Goal: Task Accomplishment & Management: Manage account settings

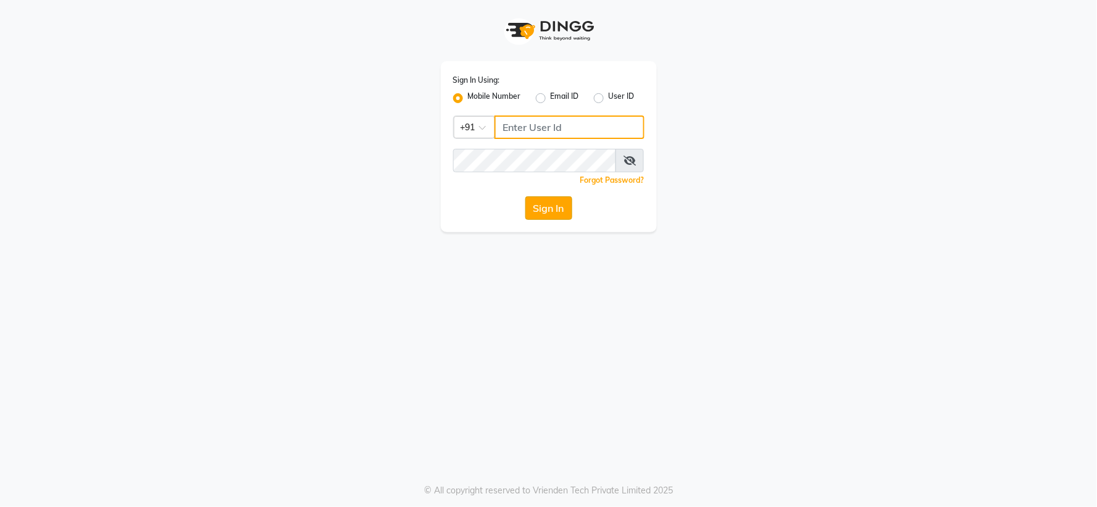
type input "7768820777"
click at [533, 202] on button "Sign In" at bounding box center [548, 207] width 47 height 23
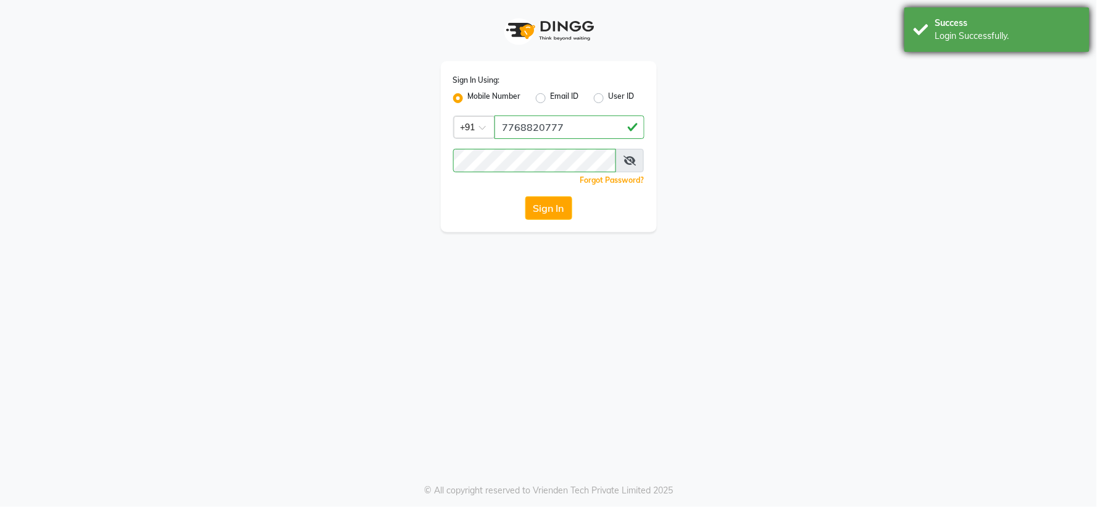
click at [904, 47] on div "Success Login Successfully." at bounding box center [996, 29] width 185 height 44
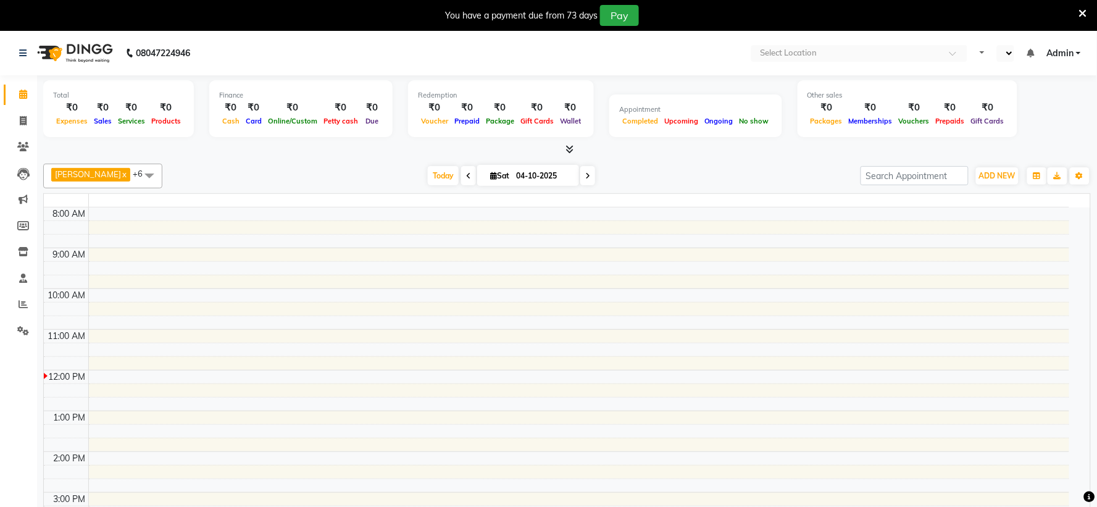
click at [1079, 14] on icon at bounding box center [1083, 13] width 8 height 11
select select "en"
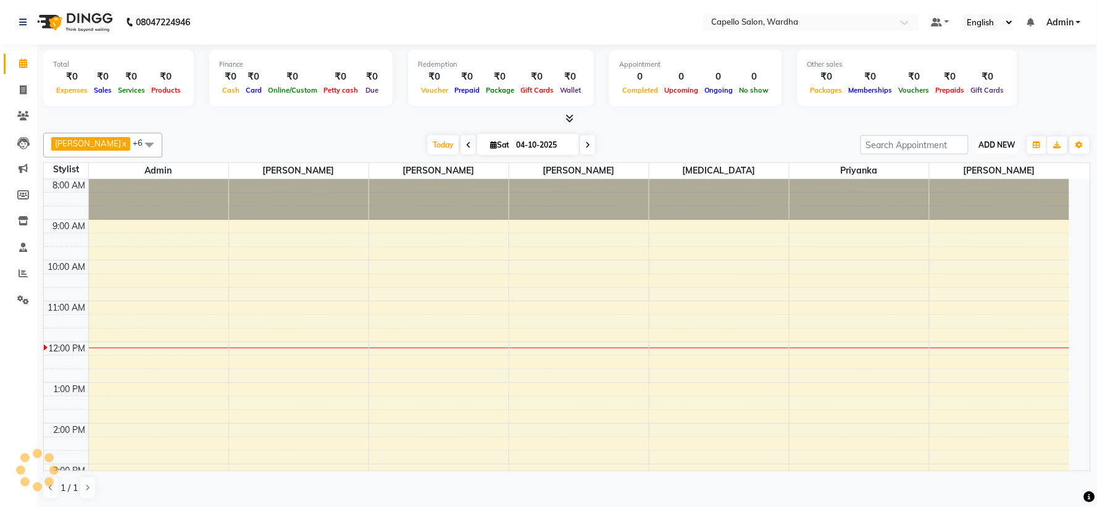
click at [983, 143] on span "ADD NEW" at bounding box center [997, 144] width 36 height 9
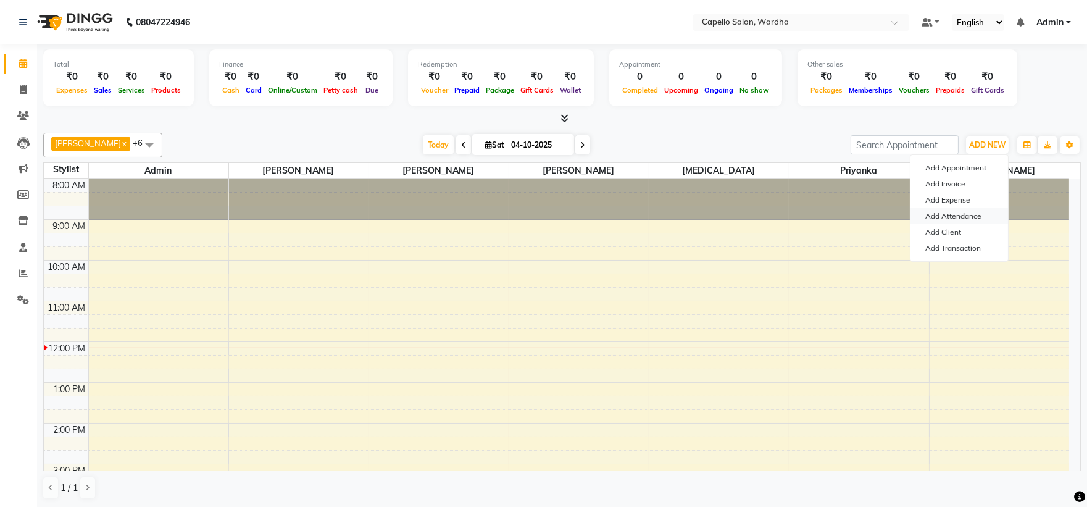
click at [948, 213] on link "Add Attendance" at bounding box center [958, 216] width 97 height 16
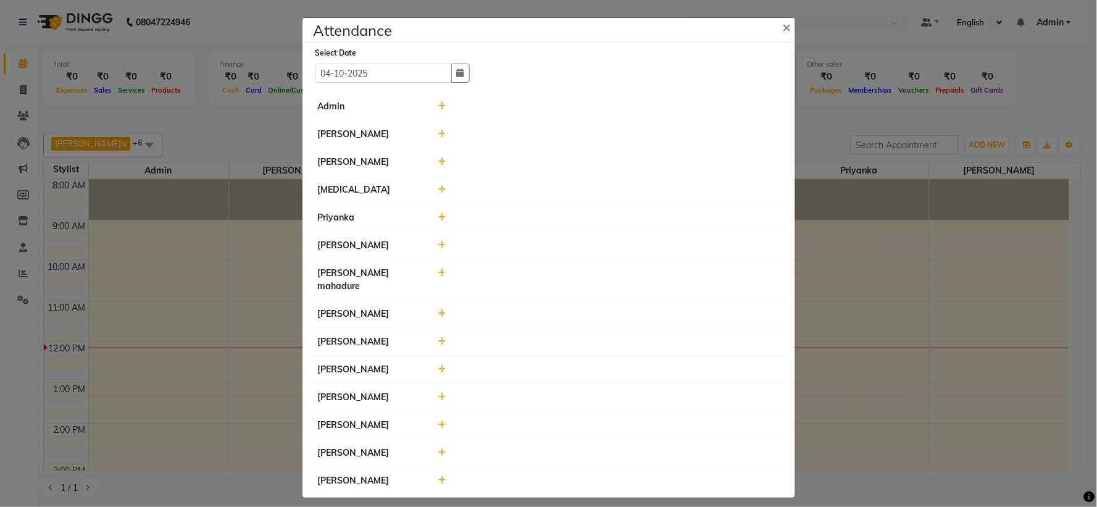
click at [446, 108] on div at bounding box center [608, 106] width 360 height 13
click at [442, 109] on icon at bounding box center [442, 106] width 8 height 9
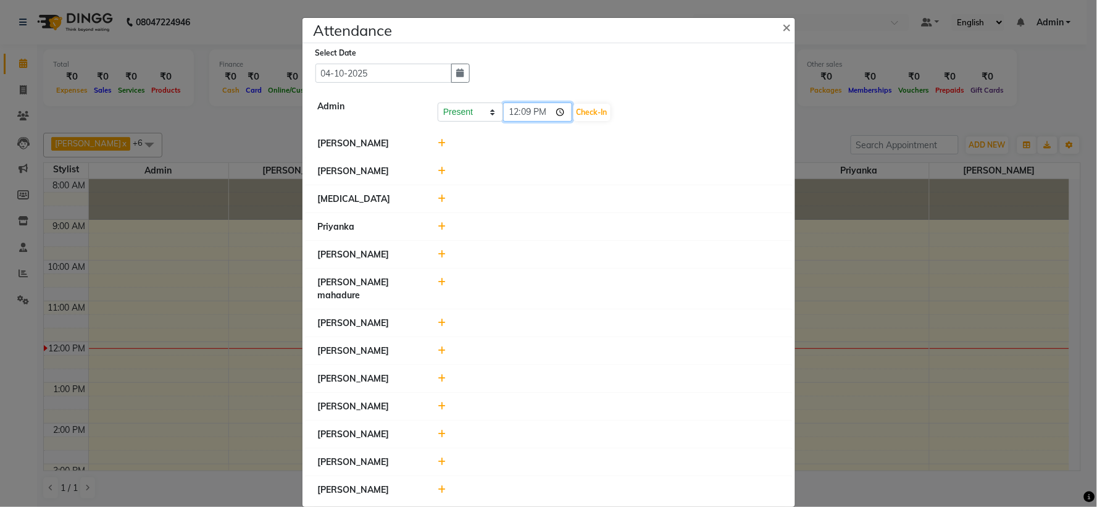
click at [506, 110] on input "12:09" at bounding box center [537, 111] width 69 height 19
type input "10:50"
click at [581, 110] on button "Check-In" at bounding box center [591, 112] width 37 height 17
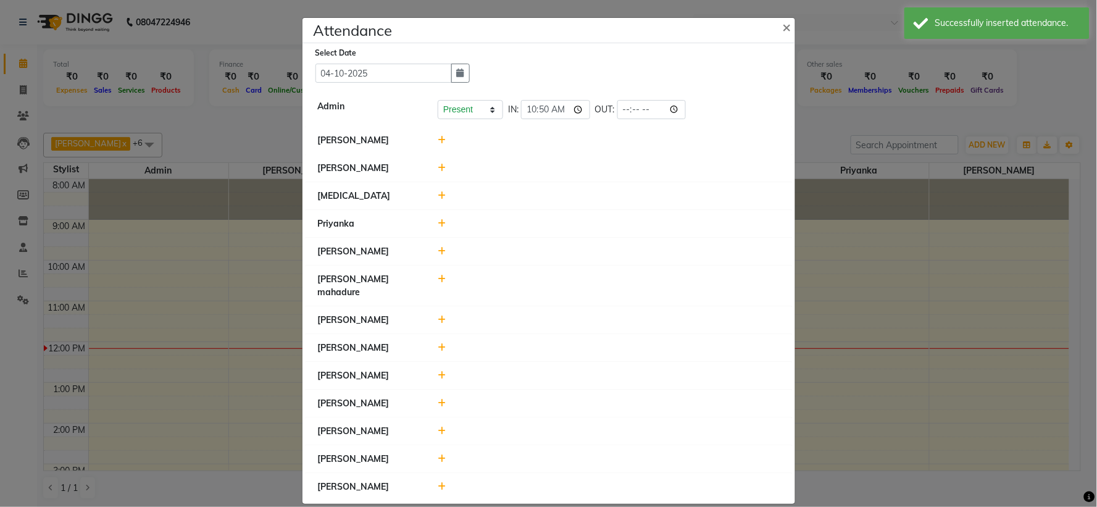
click at [438, 143] on icon at bounding box center [442, 140] width 8 height 9
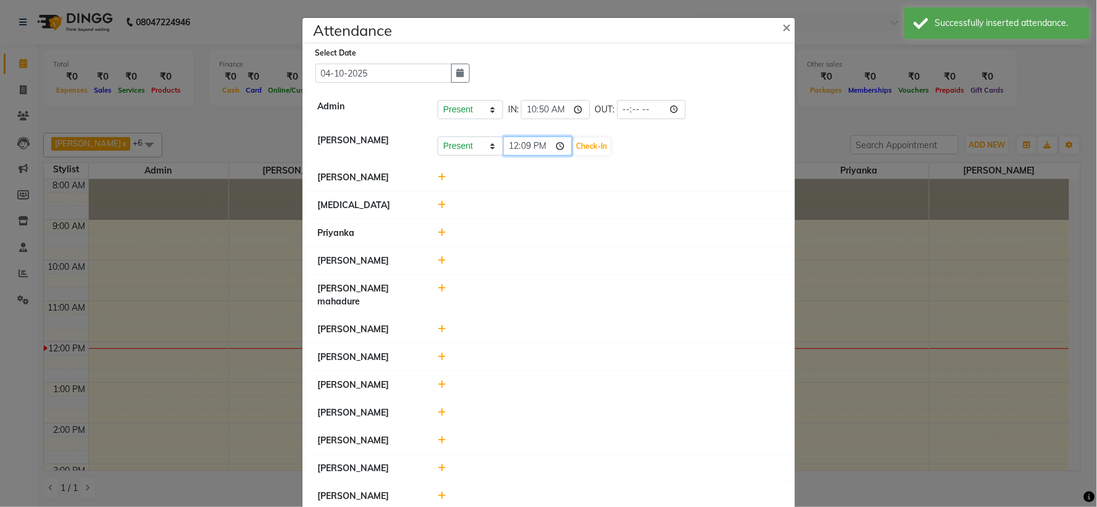
click at [508, 147] on input "12:09" at bounding box center [537, 145] width 69 height 19
type input "11:00"
click at [574, 147] on button "Check-In" at bounding box center [591, 146] width 37 height 17
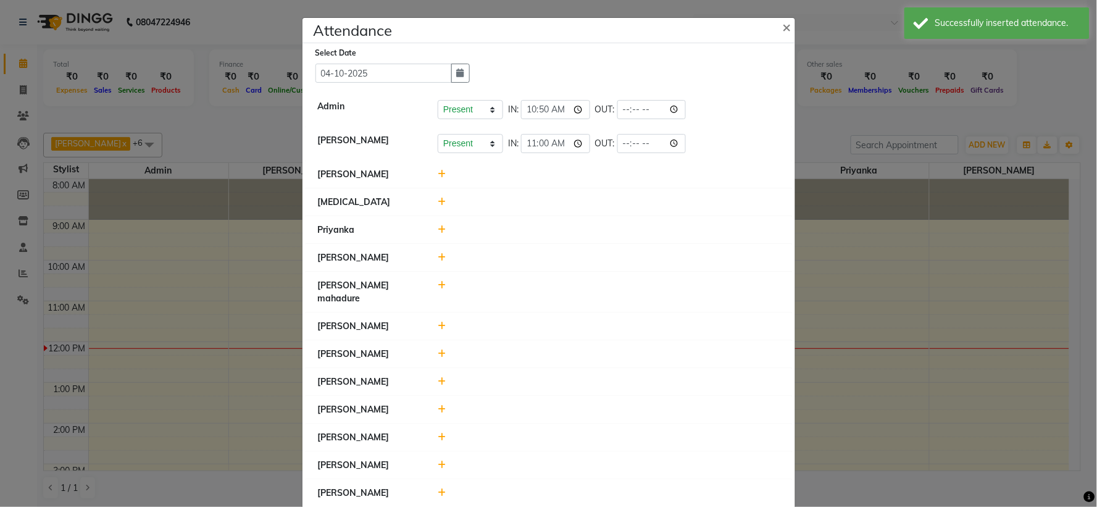
click at [438, 175] on icon at bounding box center [442, 174] width 8 height 9
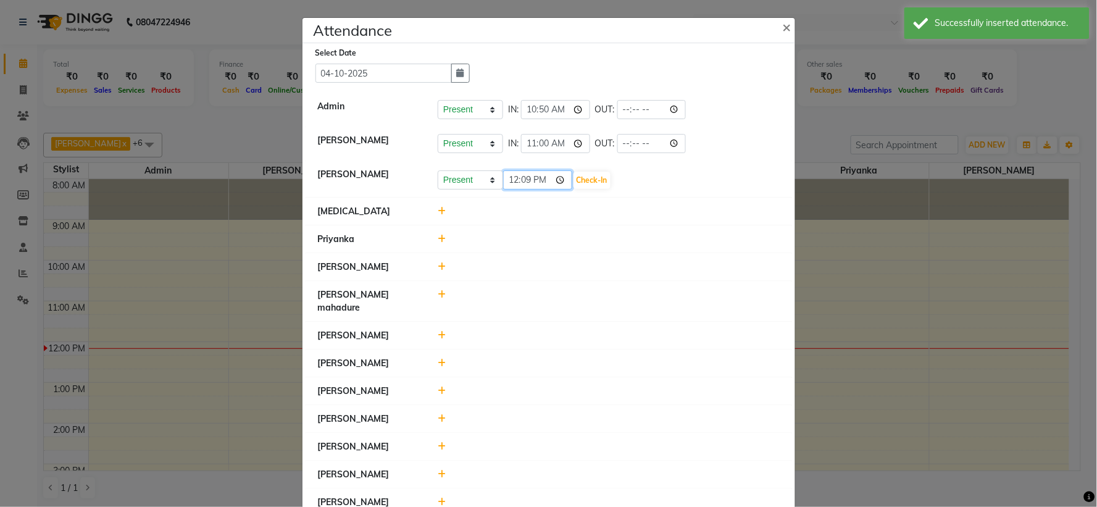
click at [507, 182] on input "12:09" at bounding box center [537, 179] width 69 height 19
type input "10:50"
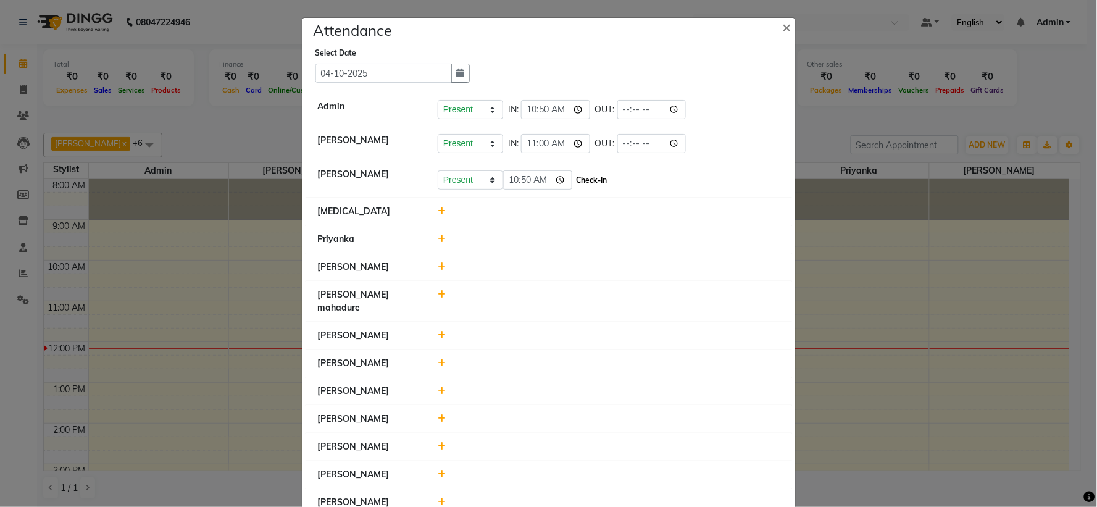
click at [580, 177] on button "Check-In" at bounding box center [591, 180] width 37 height 17
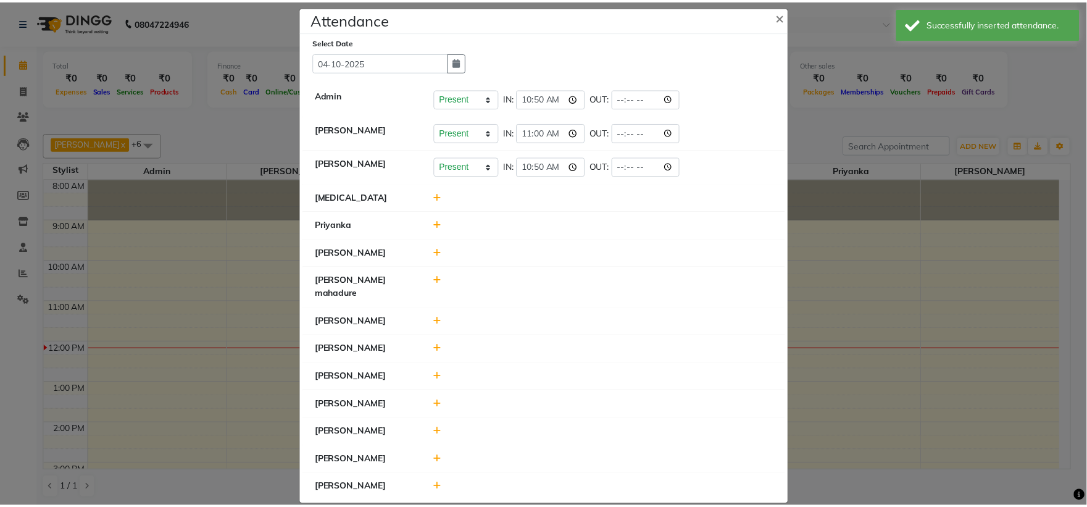
scroll to position [15, 0]
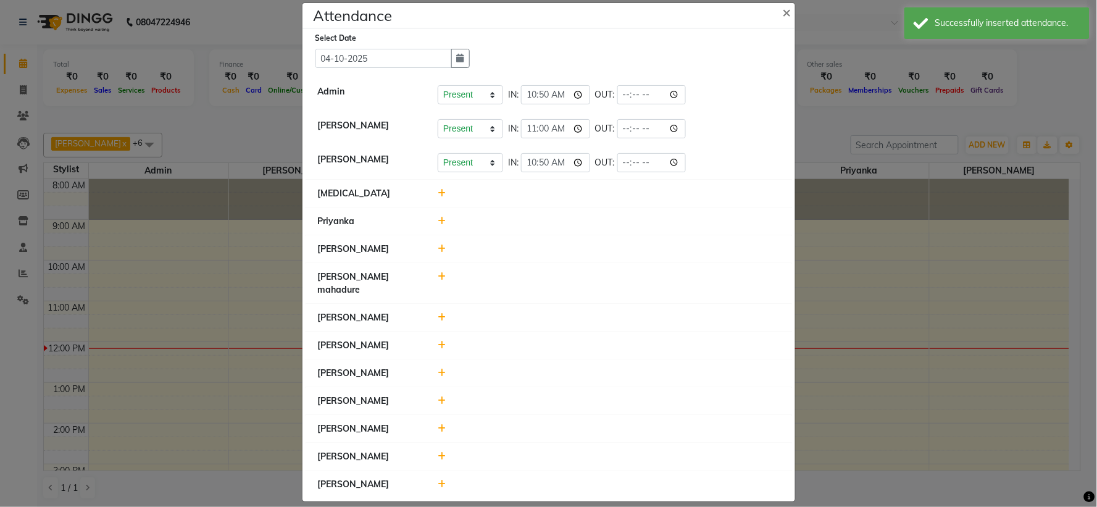
click at [438, 248] on icon at bounding box center [442, 248] width 8 height 9
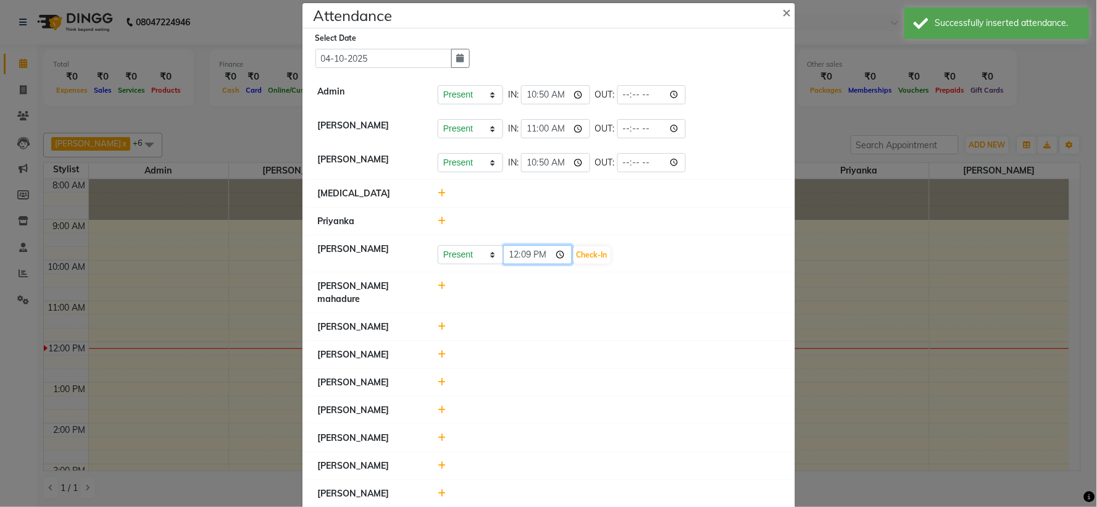
click at [509, 254] on input "12:09" at bounding box center [537, 254] width 69 height 19
type input "11:05"
click at [577, 254] on button "Check-In" at bounding box center [591, 254] width 37 height 17
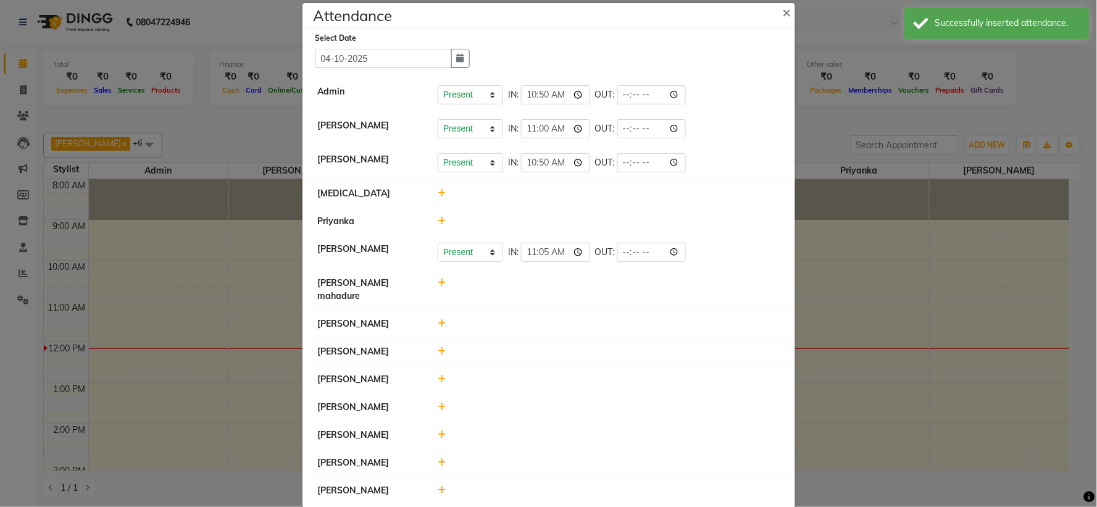
click at [439, 222] on icon at bounding box center [442, 221] width 8 height 9
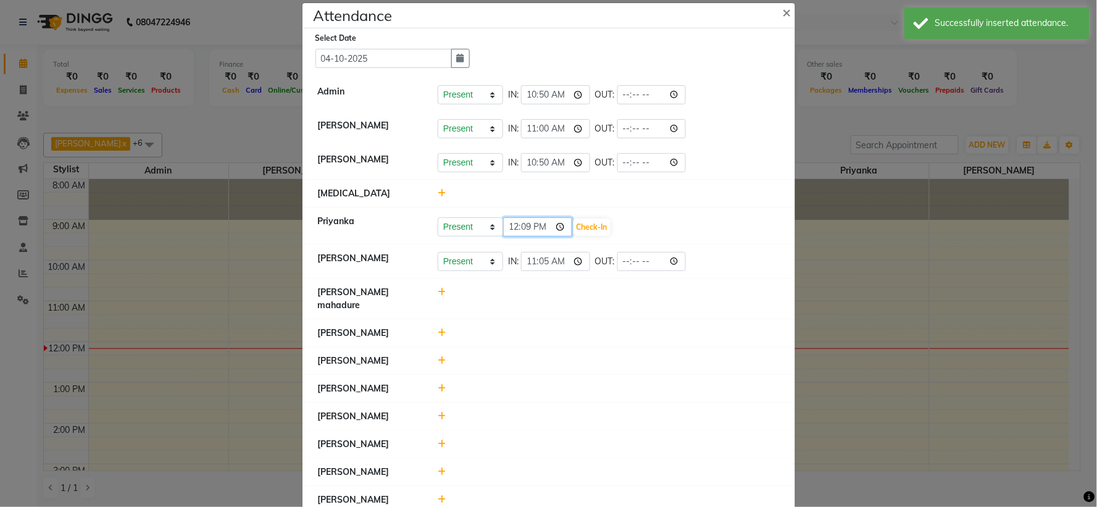
click at [508, 223] on input "12:09" at bounding box center [537, 226] width 69 height 19
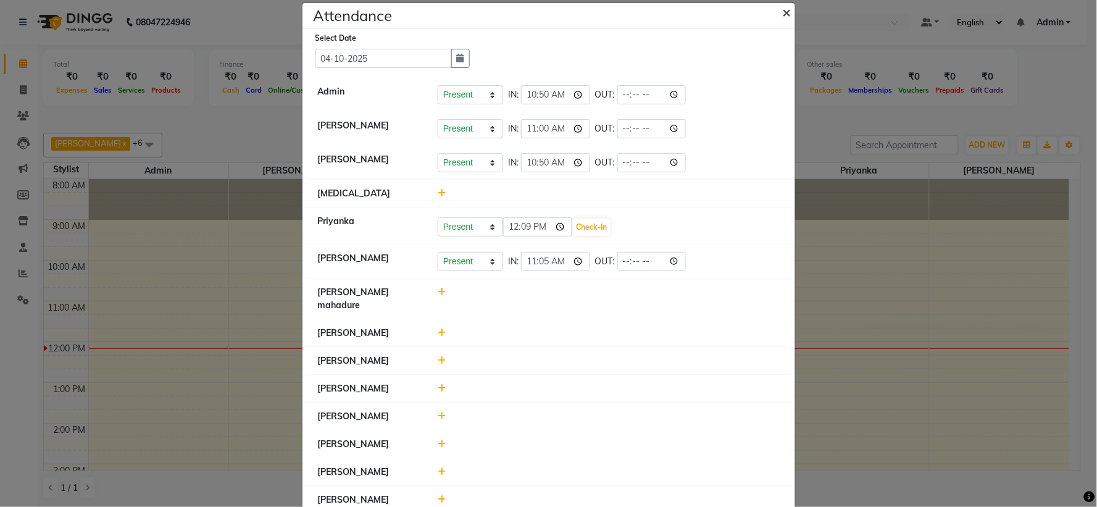
click at [775, 11] on button "×" at bounding box center [788, 11] width 31 height 35
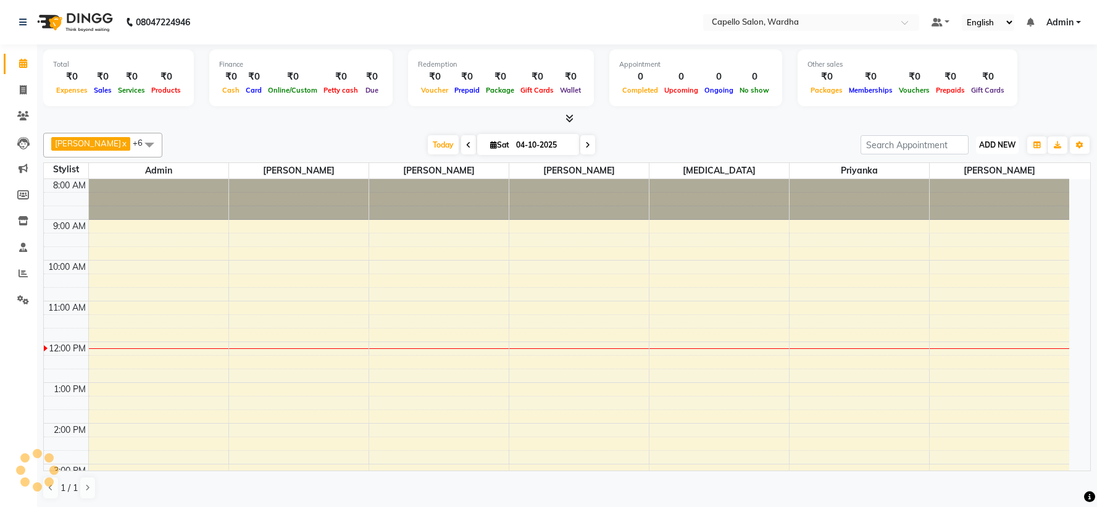
click at [981, 140] on span "ADD NEW" at bounding box center [997, 144] width 36 height 9
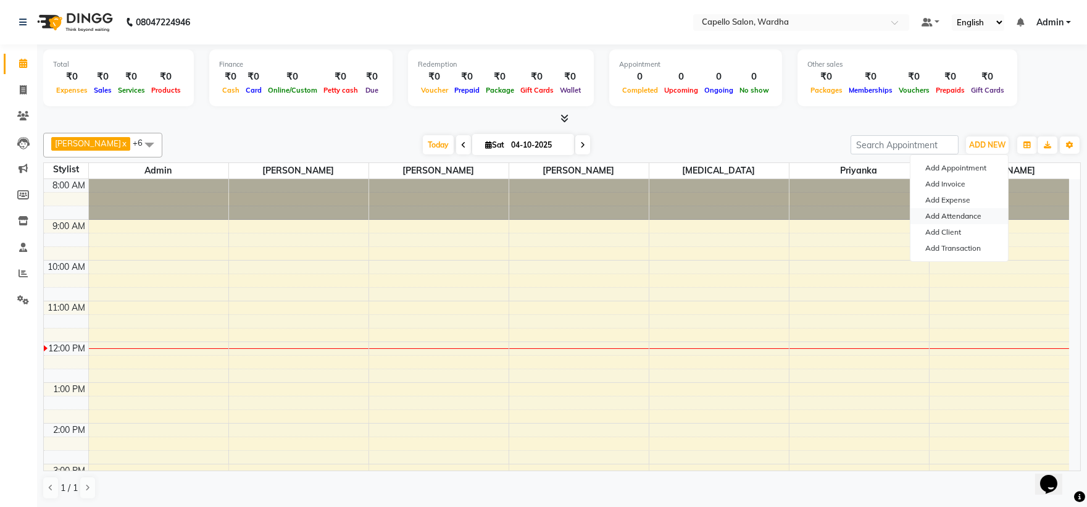
click at [965, 215] on link "Add Attendance" at bounding box center [958, 216] width 97 height 16
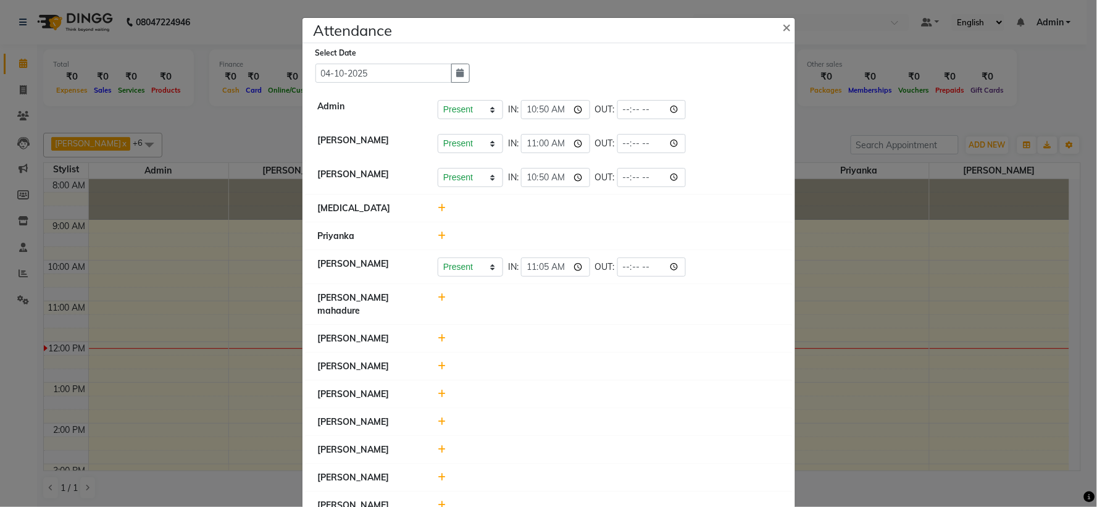
click at [431, 212] on div at bounding box center [608, 208] width 360 height 13
click at [438, 236] on icon at bounding box center [442, 235] width 8 height 9
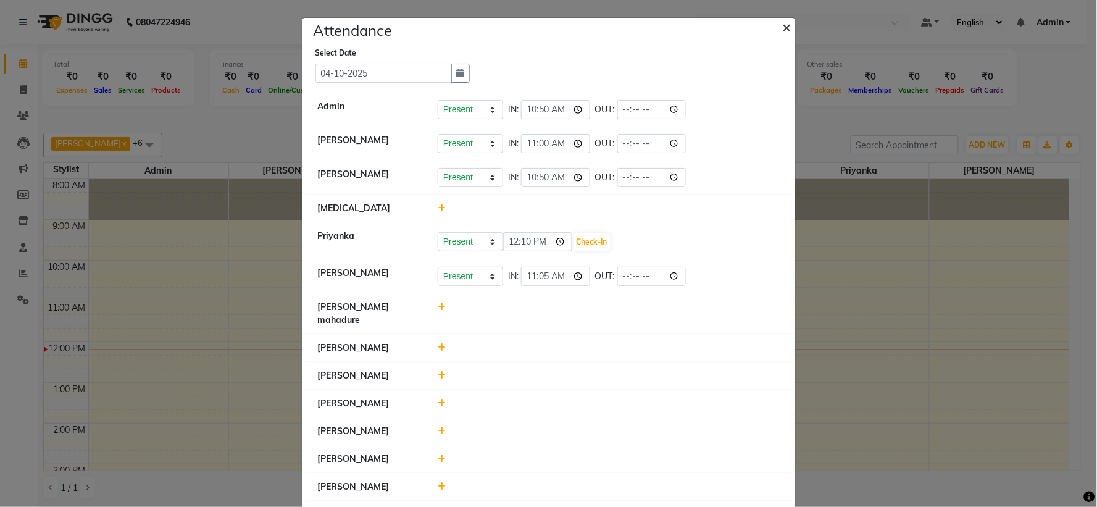
click at [782, 25] on span "×" at bounding box center [786, 26] width 9 height 19
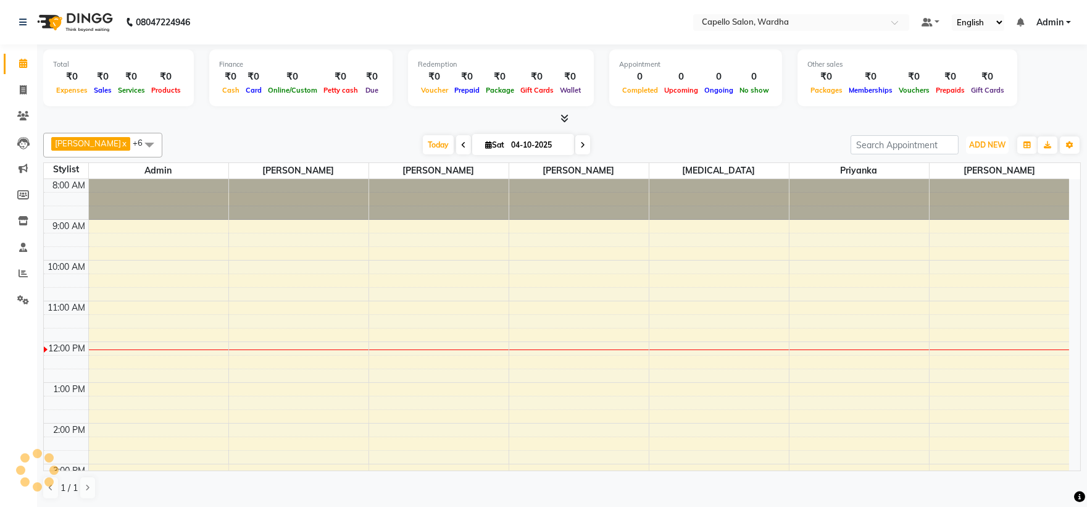
click at [989, 144] on span "ADD NEW" at bounding box center [987, 144] width 36 height 9
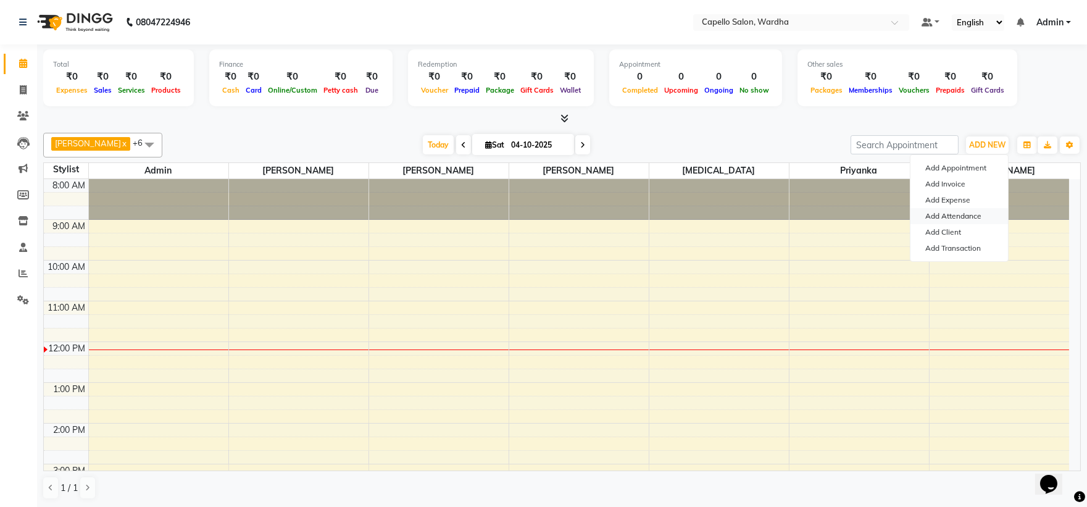
click at [952, 216] on link "Add Attendance" at bounding box center [958, 216] width 97 height 16
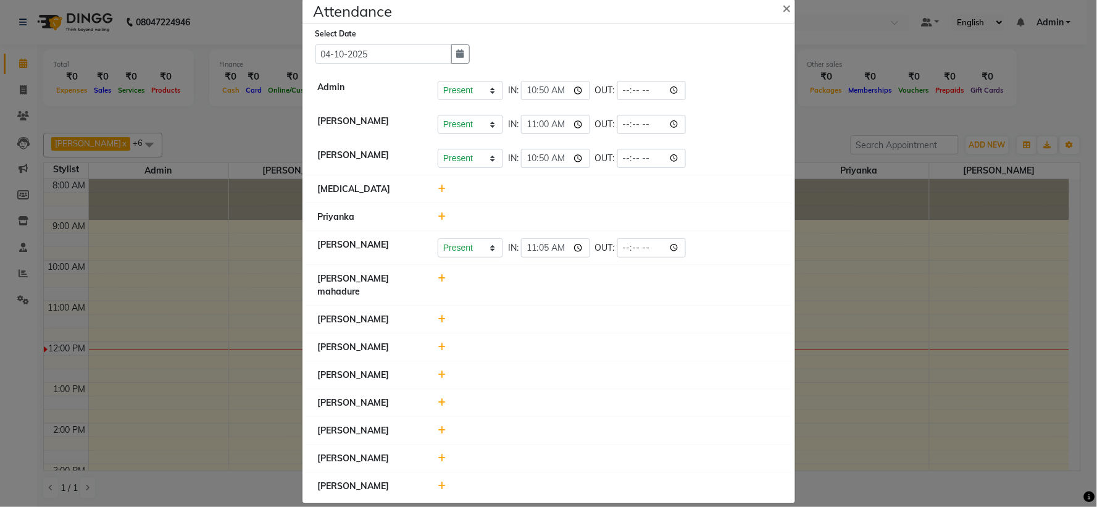
scroll to position [21, 0]
click at [438, 188] on icon at bounding box center [442, 187] width 8 height 9
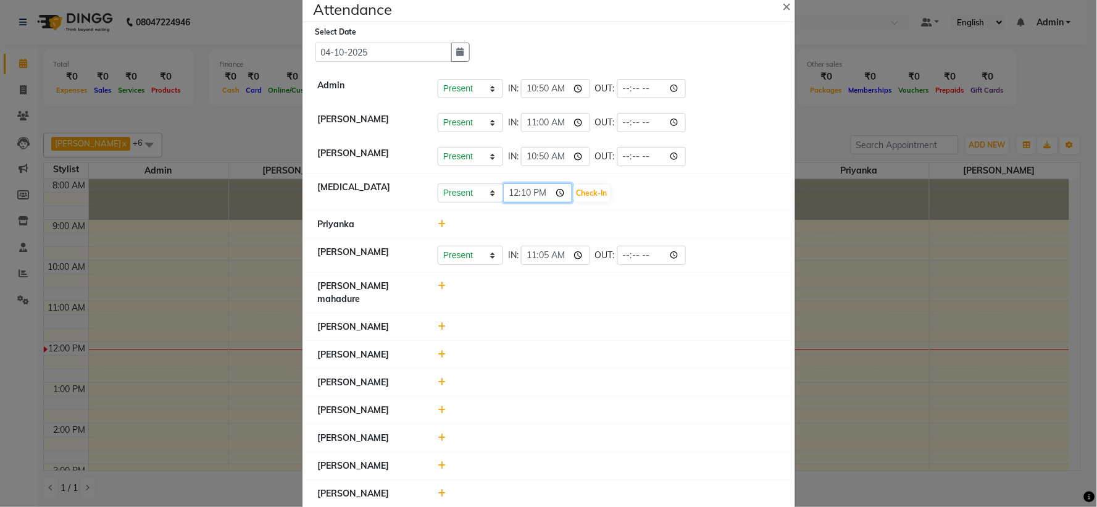
click at [508, 195] on input "12:10" at bounding box center [537, 192] width 69 height 19
type input "11:00"
click at [573, 193] on button "Check-In" at bounding box center [591, 193] width 37 height 17
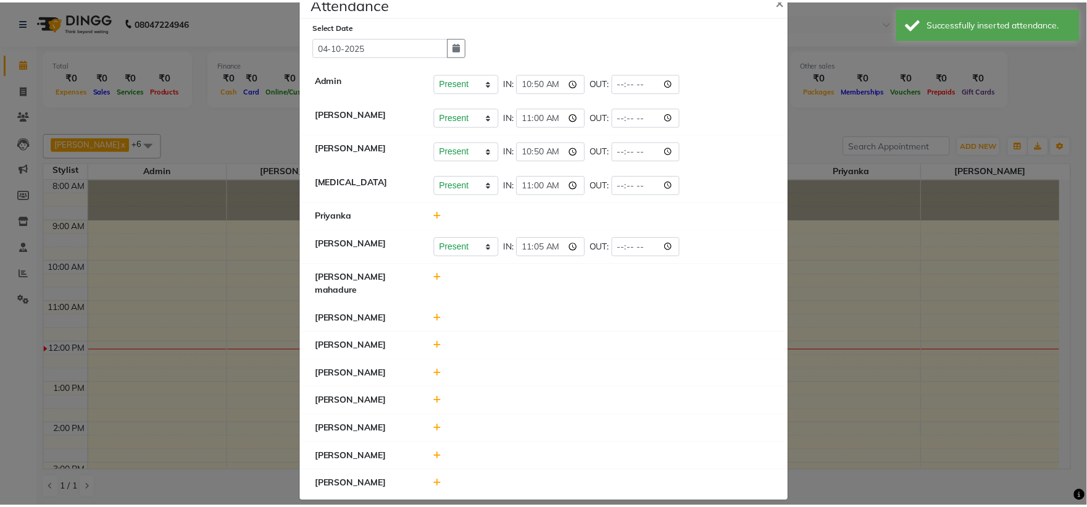
scroll to position [27, 0]
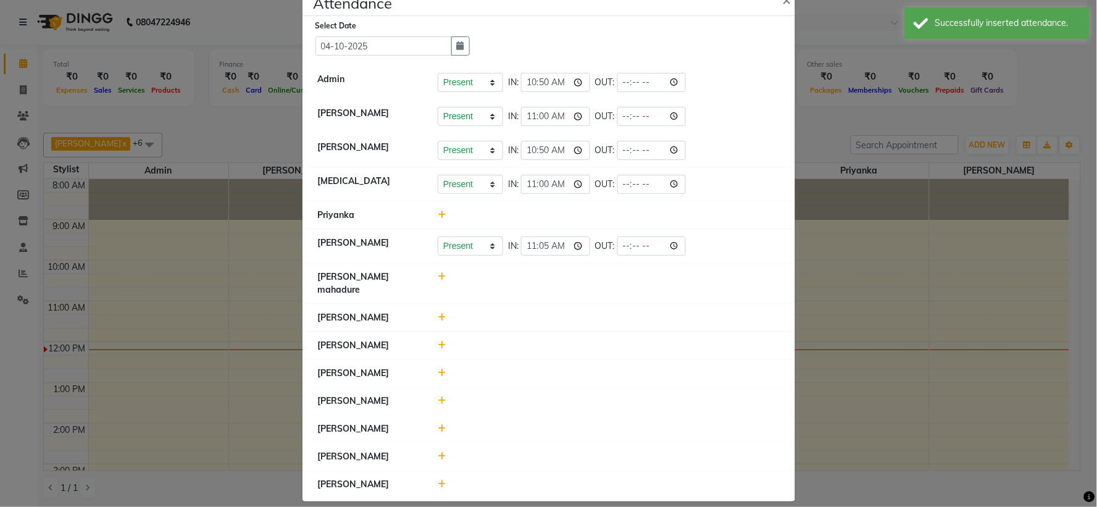
click at [438, 424] on icon at bounding box center [442, 428] width 8 height 9
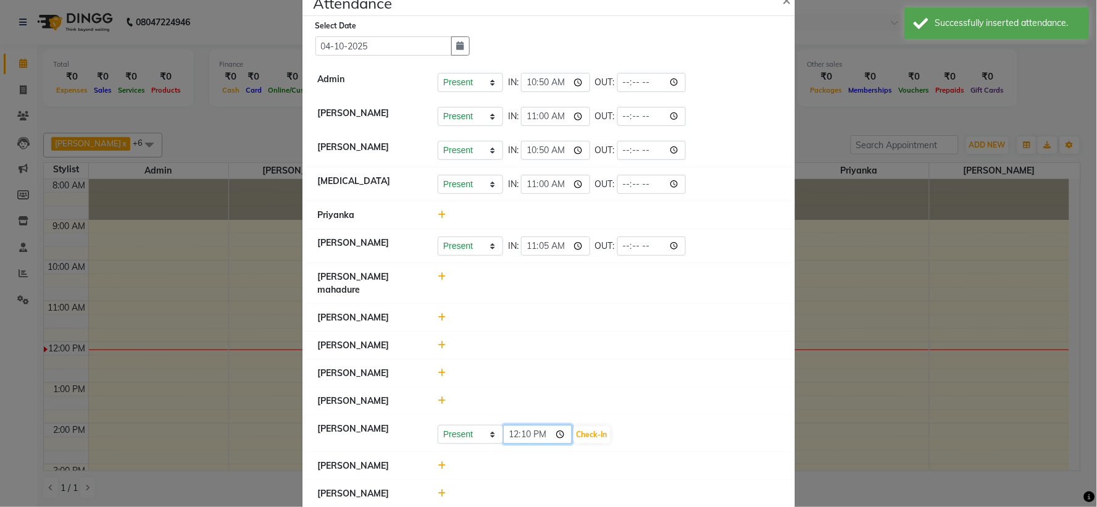
click at [513, 426] on input "12:10" at bounding box center [537, 434] width 69 height 19
type input "11:05"
click at [573, 426] on button "Check-In" at bounding box center [591, 434] width 37 height 17
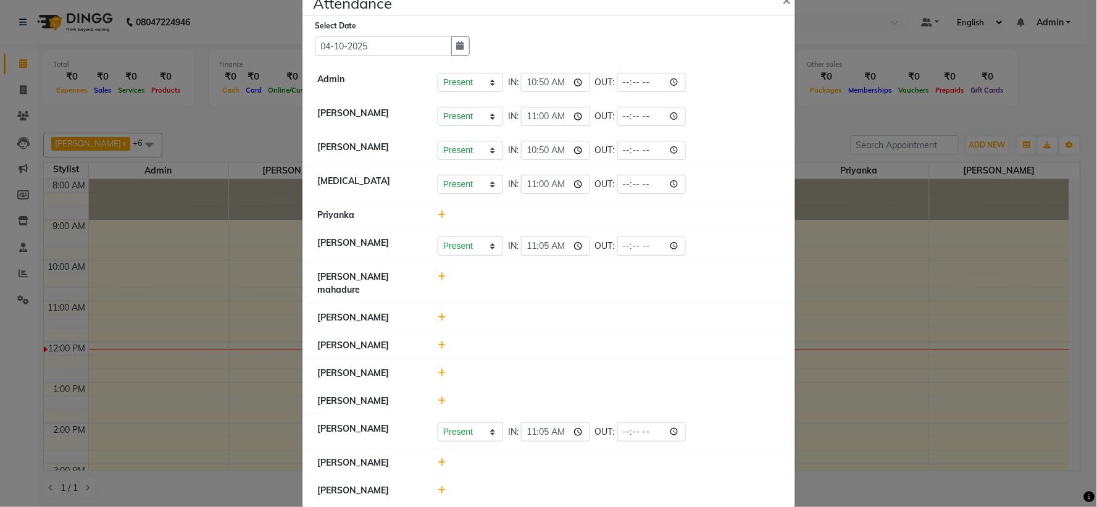
click at [438, 458] on icon at bounding box center [442, 462] width 8 height 9
drag, startPoint x: 516, startPoint y: 455, endPoint x: 521, endPoint y: 447, distance: 9.4
click at [518, 458] on input "12:10" at bounding box center [537, 467] width 69 height 19
type input "11:00"
click at [539, 426] on input "11:05" at bounding box center [555, 431] width 69 height 19
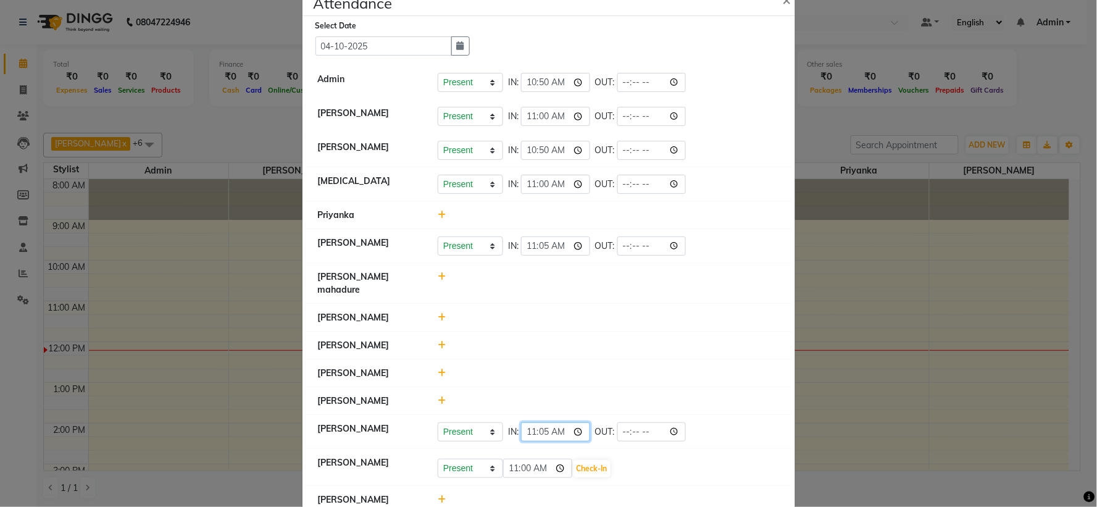
click at [541, 422] on input "11:05" at bounding box center [555, 431] width 69 height 19
type input "11:00"
click at [719, 394] on div at bounding box center [608, 400] width 360 height 13
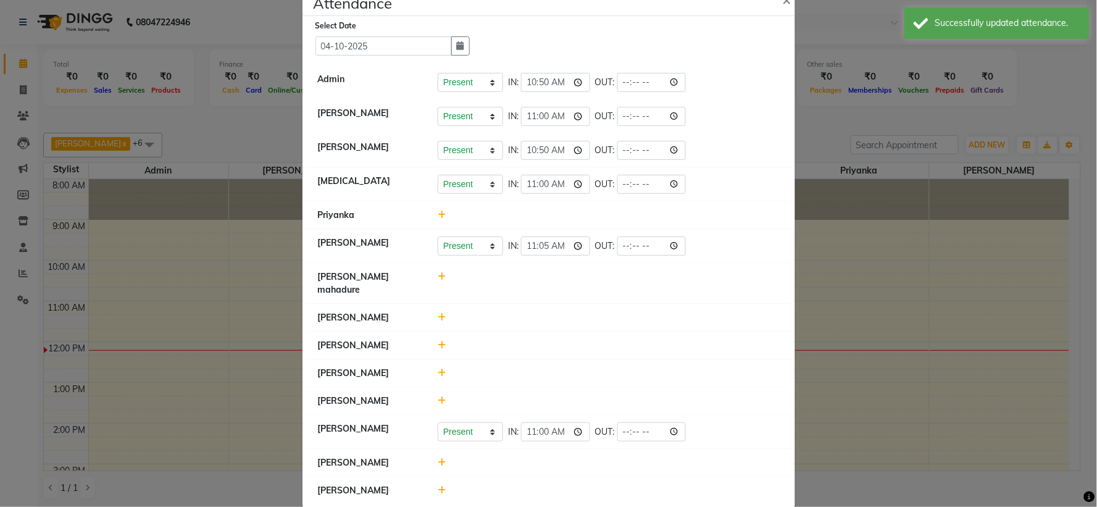
click at [438, 458] on icon at bounding box center [442, 462] width 8 height 9
click at [519, 458] on input "12:11" at bounding box center [537, 467] width 69 height 19
type input "11:05"
click at [573, 460] on button "Check-In" at bounding box center [591, 468] width 37 height 17
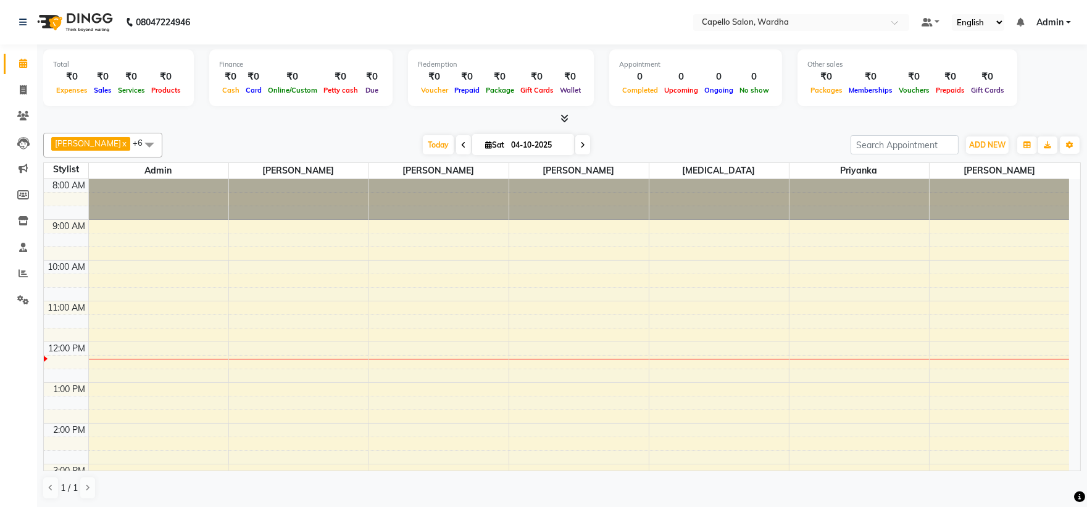
click at [644, 20] on nav "08047224946 Select Location × Capello Salon, Wardha Default Panel My Panel Engl…" at bounding box center [543, 22] width 1087 height 44
click at [412, 268] on div "8:00 AM 9:00 AM 10:00 AM 11:00 AM 12:00 PM 1:00 PM 2:00 PM 3:00 PM 4:00 PM 5:00…" at bounding box center [556, 443] width 1025 height 529
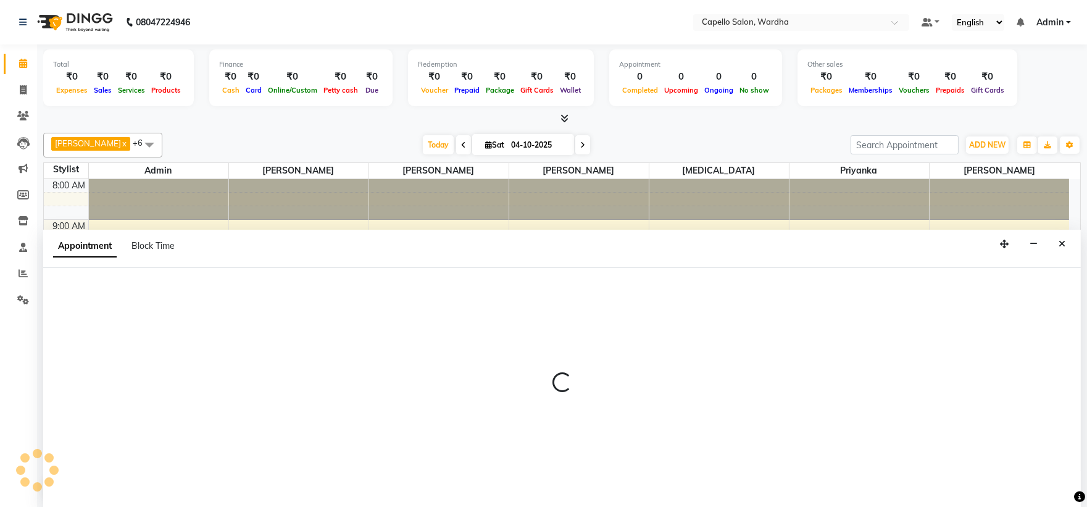
scroll to position [1, 0]
select select "35417"
select select "tentative"
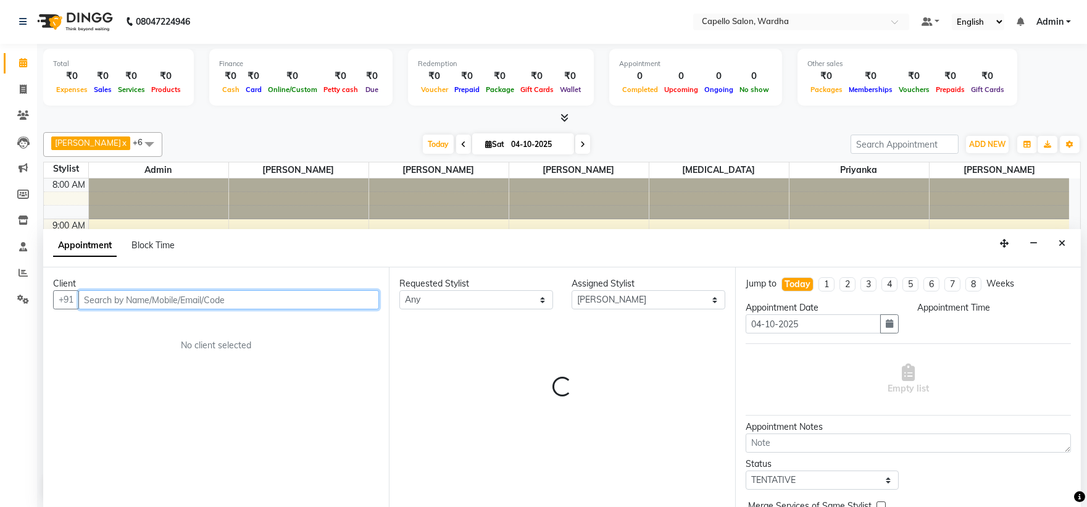
click at [218, 297] on input "text" at bounding box center [228, 299] width 301 height 19
select select "600"
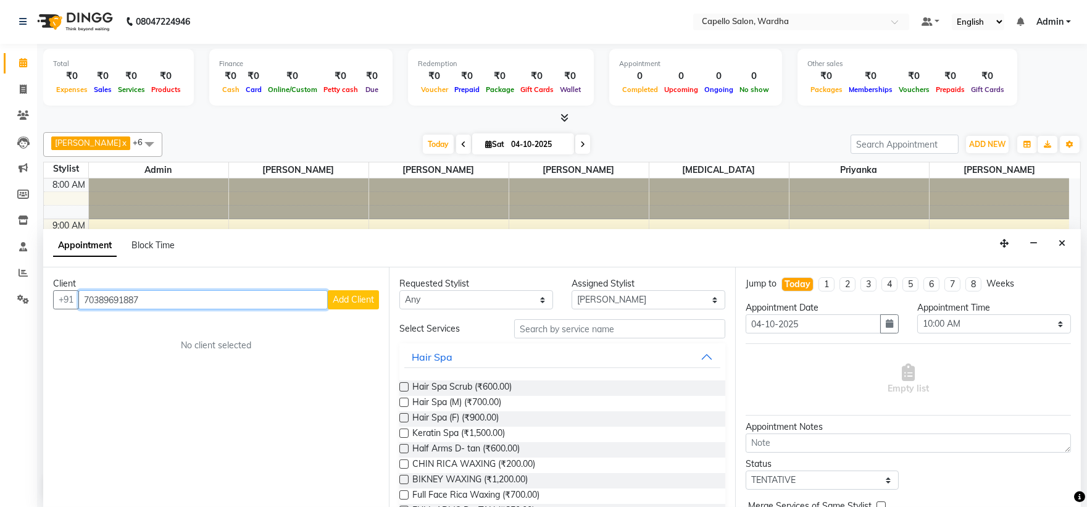
click at [118, 302] on input "70389691887" at bounding box center [202, 299] width 249 height 19
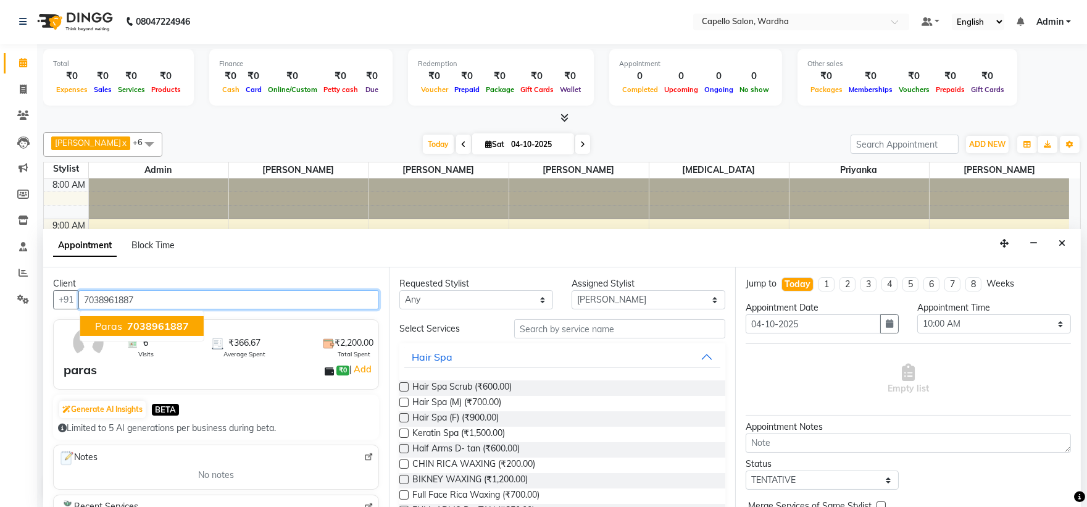
type input "7038961887"
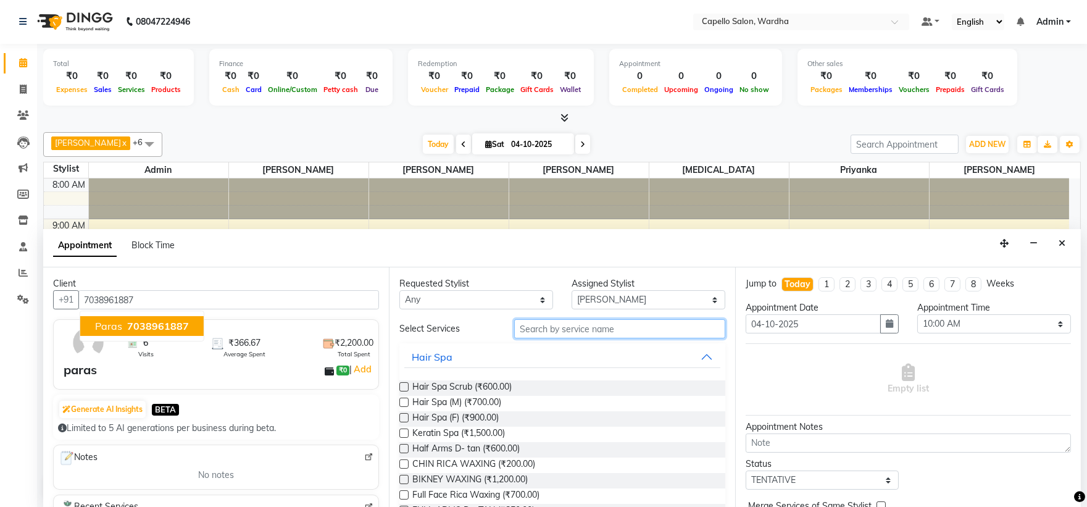
click at [612, 324] on input "text" at bounding box center [619, 328] width 211 height 19
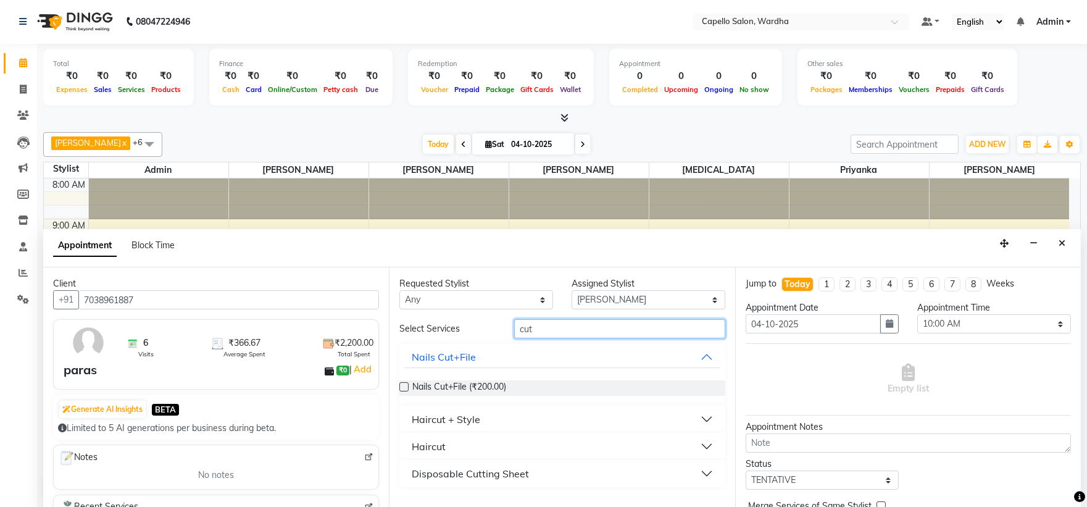
type input "cut"
click at [460, 437] on button "Haircut" at bounding box center [561, 446] width 315 height 22
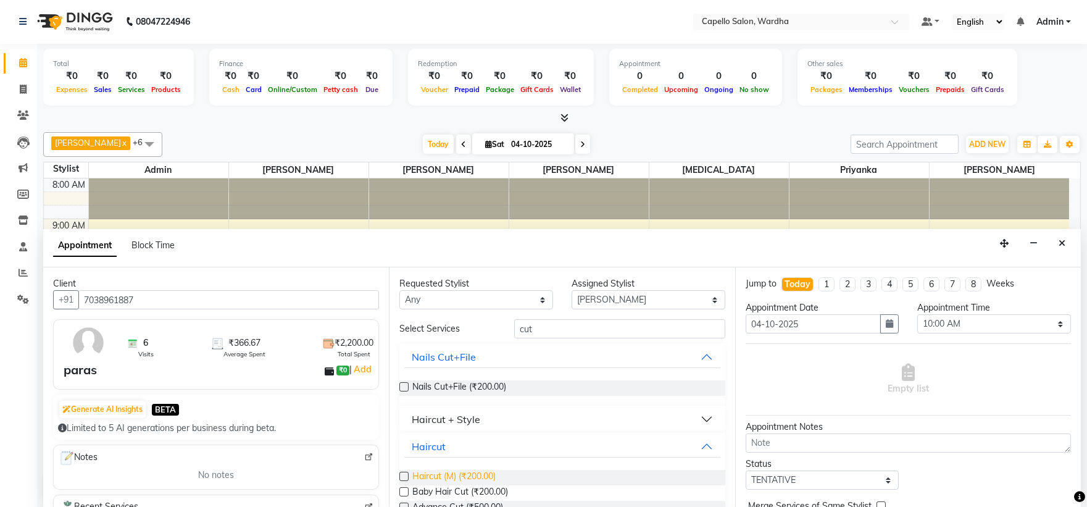
click at [454, 477] on span "Haircut (M) (₹200.00)" at bounding box center [453, 477] width 83 height 15
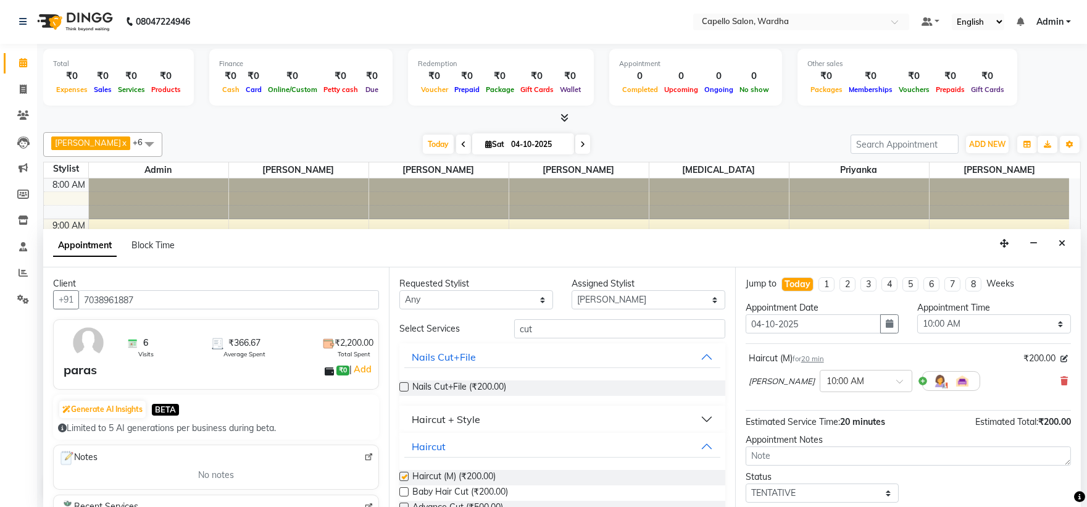
checkbox input "false"
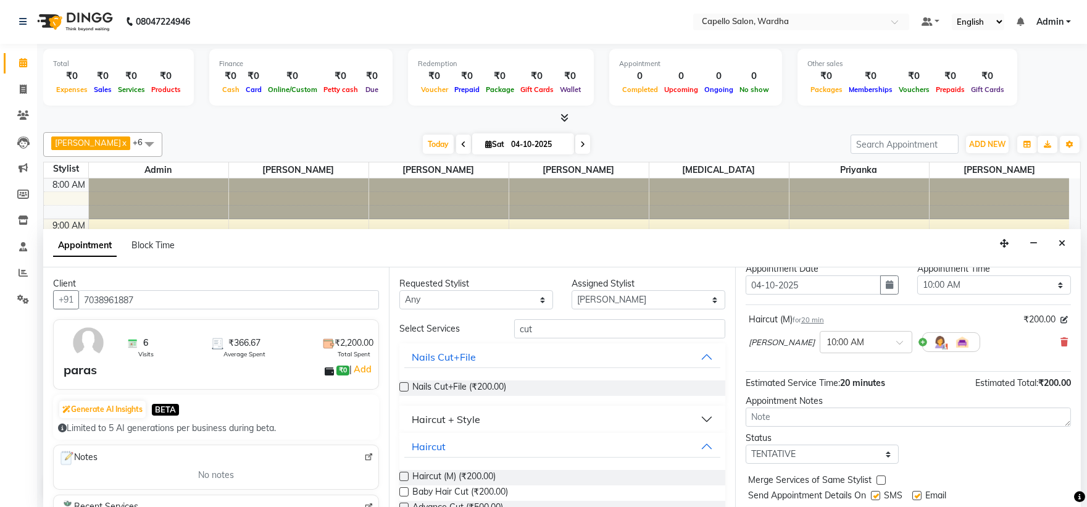
scroll to position [73, 0]
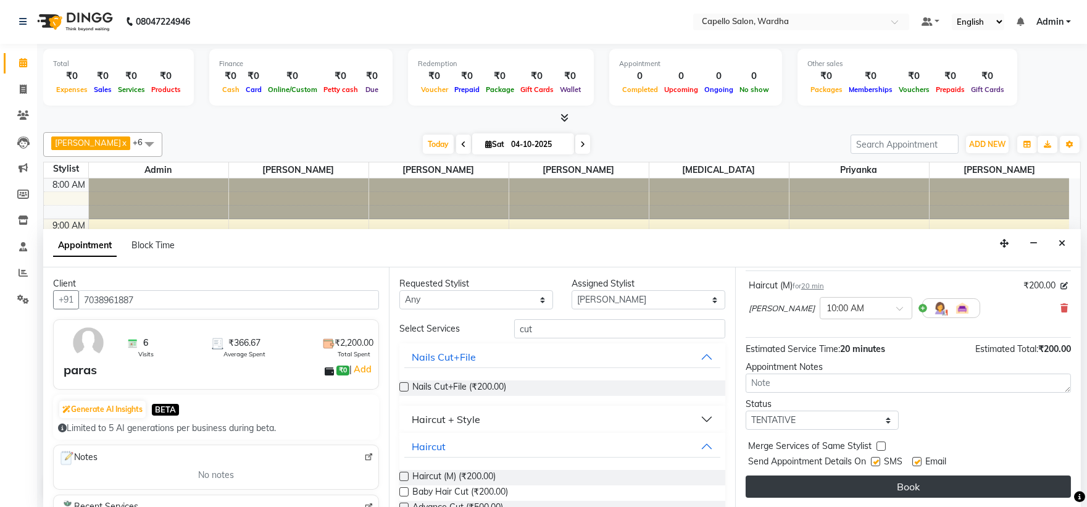
click at [837, 478] on button "Book" at bounding box center [907, 486] width 325 height 22
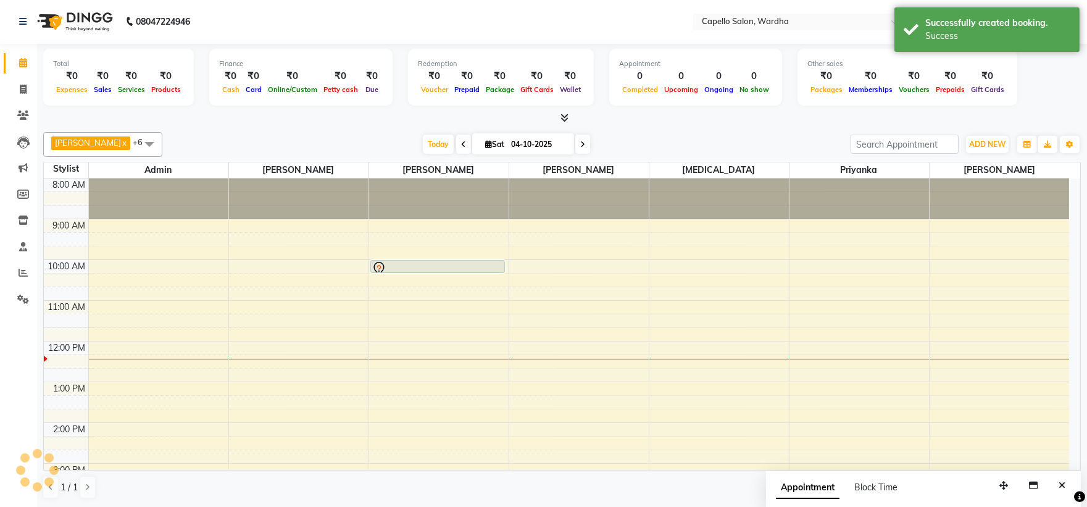
scroll to position [0, 0]
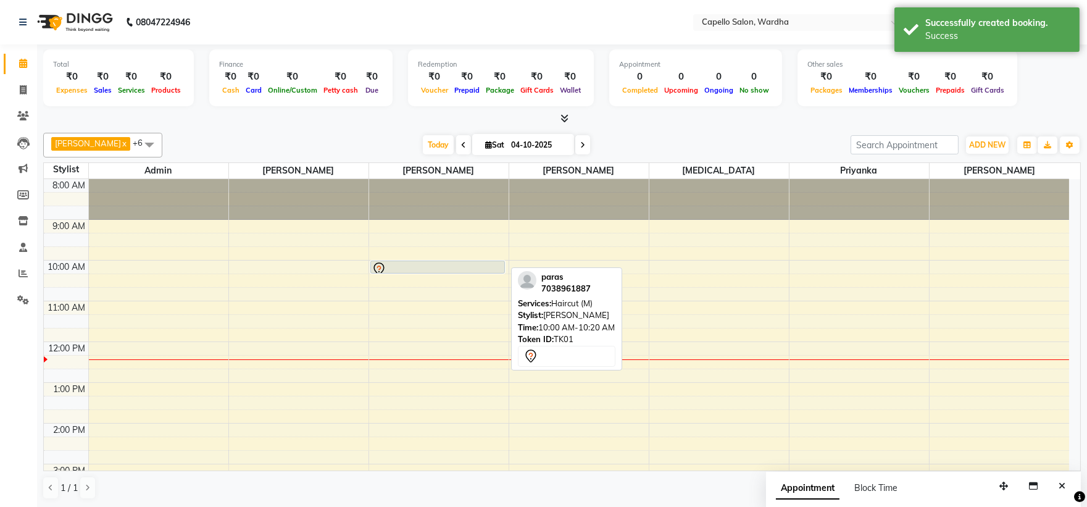
click at [483, 270] on div at bounding box center [437, 272] width 133 height 5
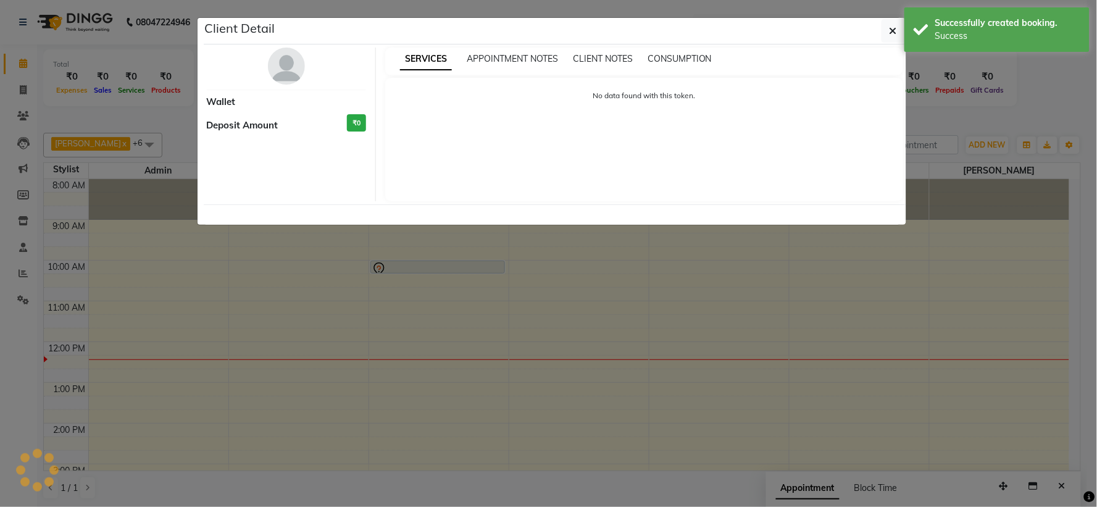
select select "7"
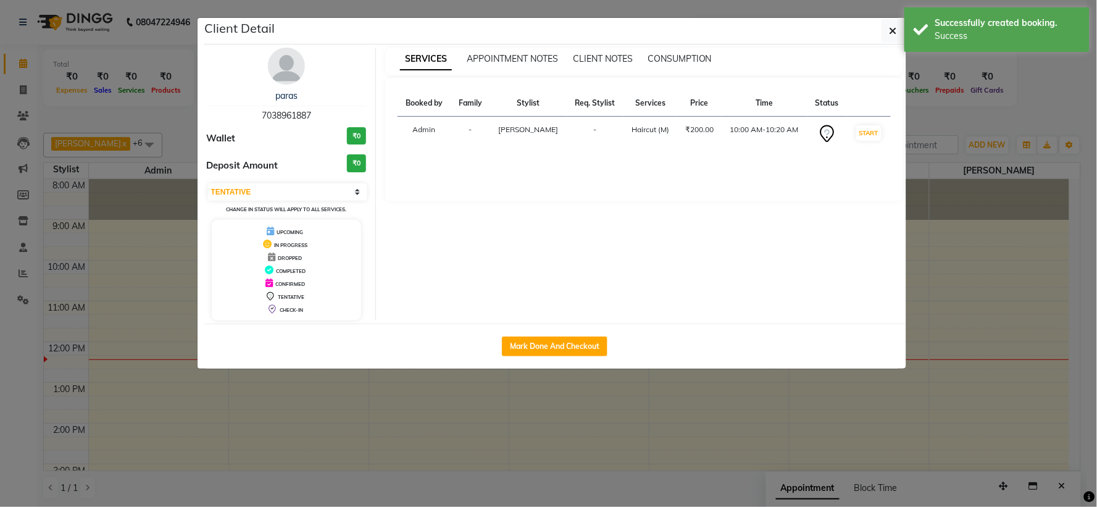
click at [565, 360] on div "Mark Done And Checkout" at bounding box center [555, 345] width 702 height 45
click at [560, 344] on button "Mark Done And Checkout" at bounding box center [555, 346] width 106 height 20
select select "service"
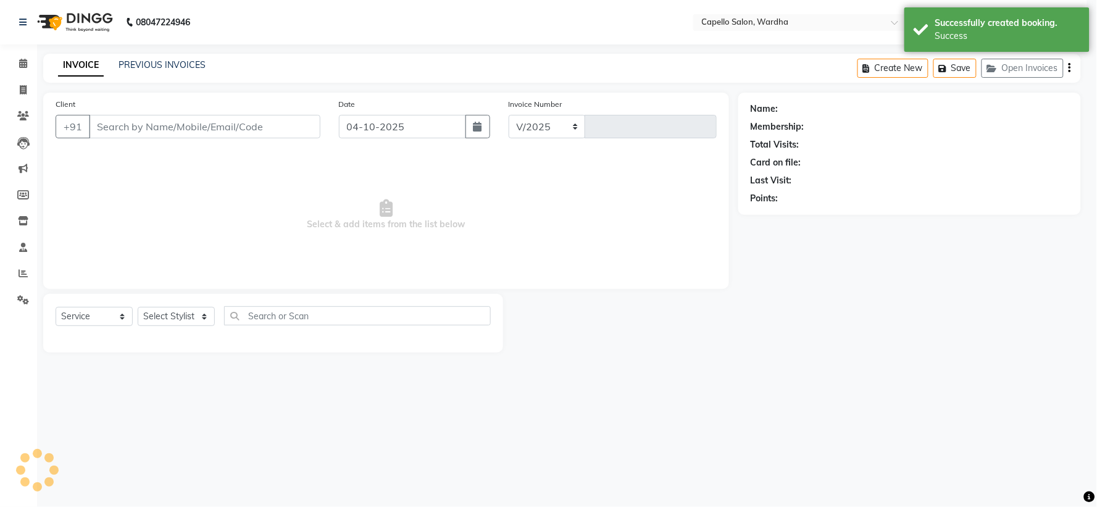
select select "4620"
type input "2523"
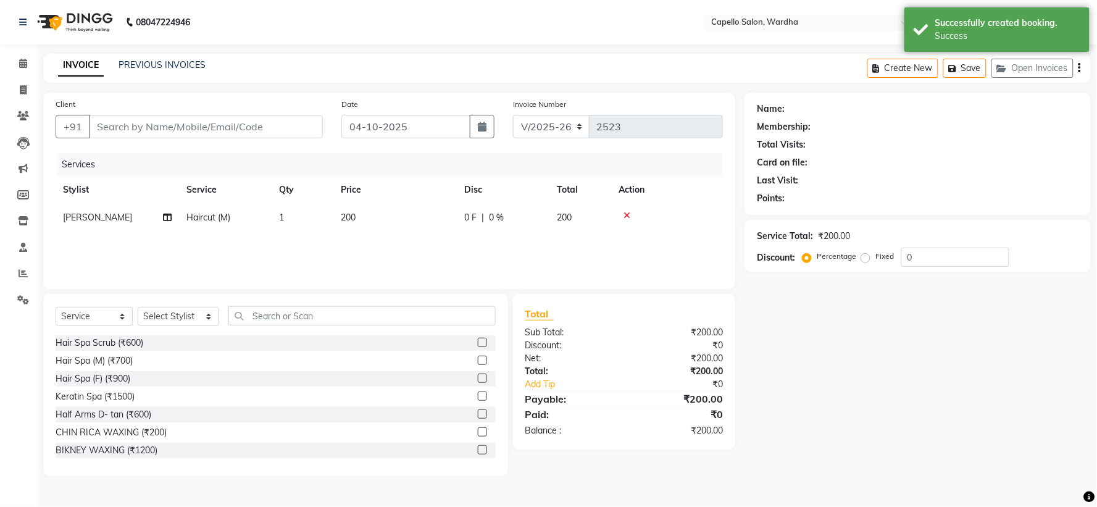
type input "7038961887"
select select "35417"
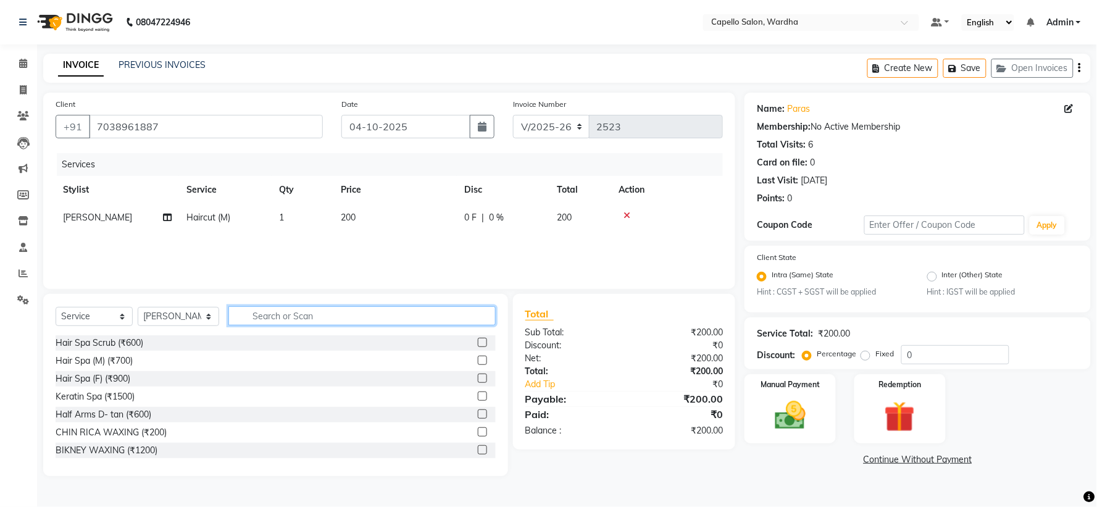
click at [296, 323] on input "text" at bounding box center [361, 315] width 267 height 19
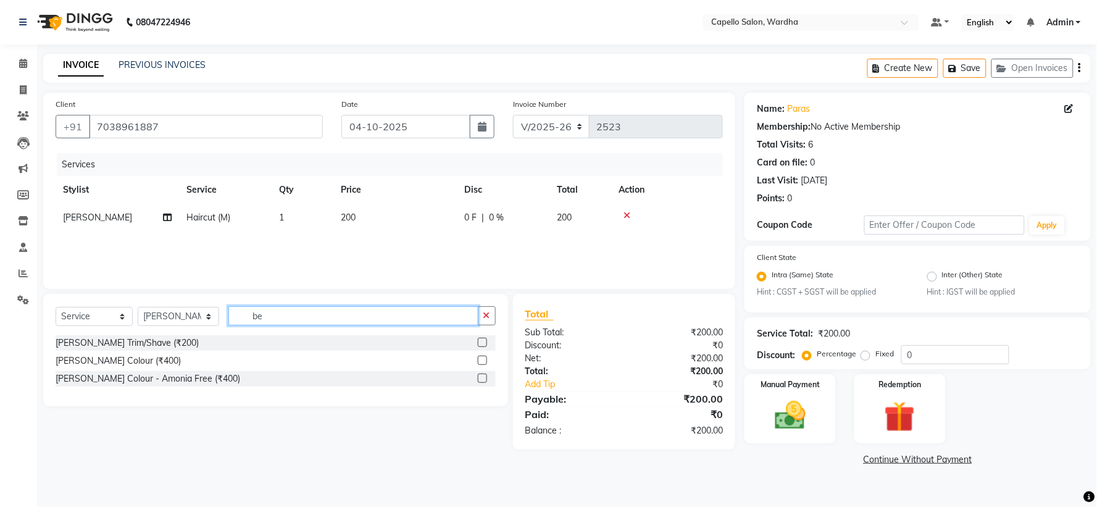
type input "be"
click at [480, 341] on label at bounding box center [482, 342] width 9 height 9
click at [480, 341] on input "checkbox" at bounding box center [482, 343] width 8 height 8
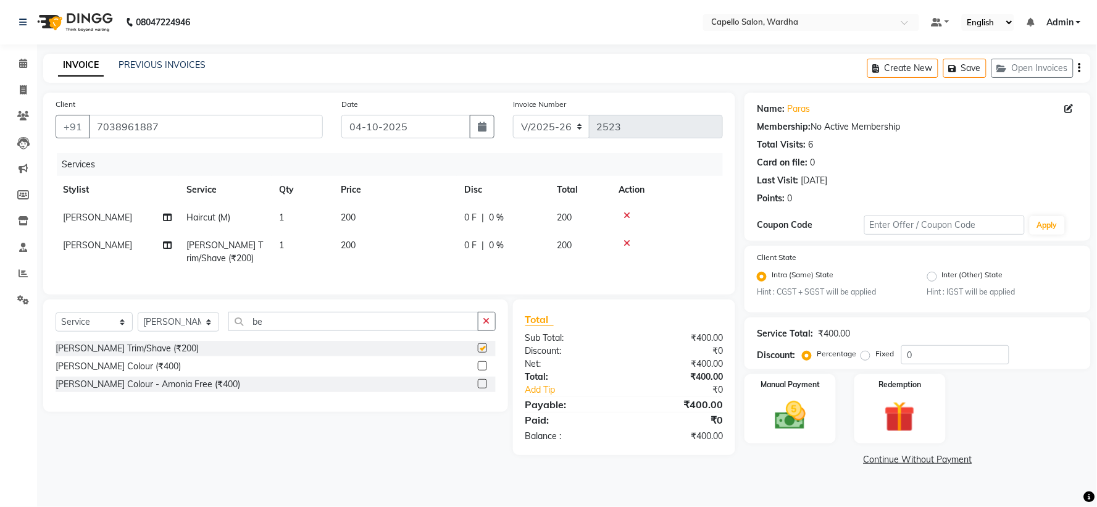
checkbox input "false"
click at [831, 438] on div "Manual Payment" at bounding box center [789, 409] width 95 height 72
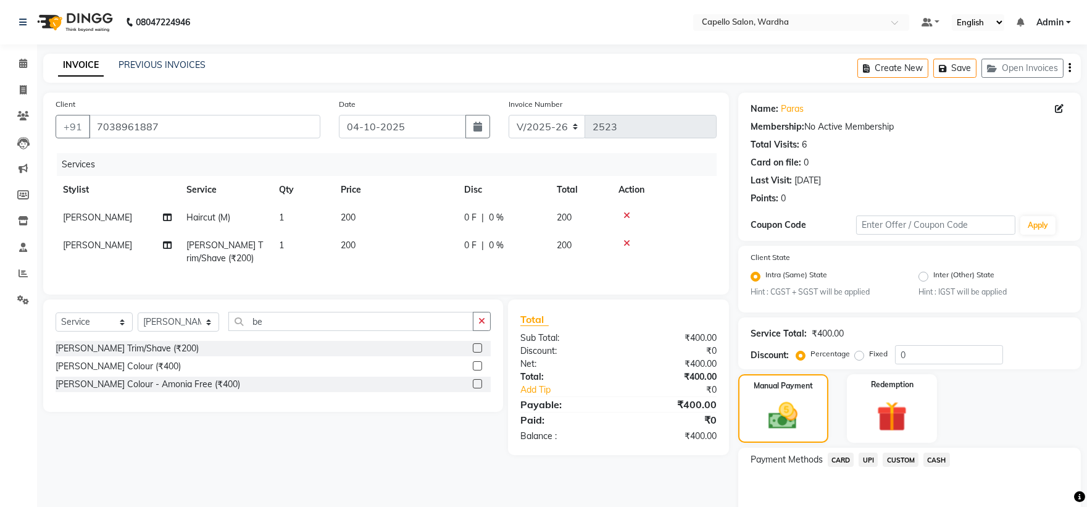
click at [942, 455] on span "CASH" at bounding box center [936, 459] width 27 height 14
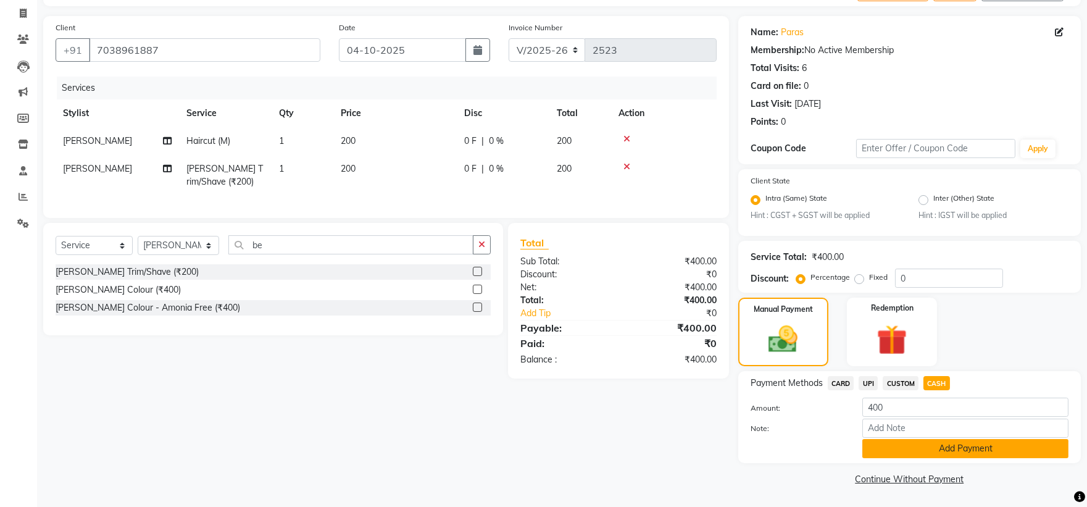
click at [931, 454] on button "Add Payment" at bounding box center [965, 448] width 206 height 19
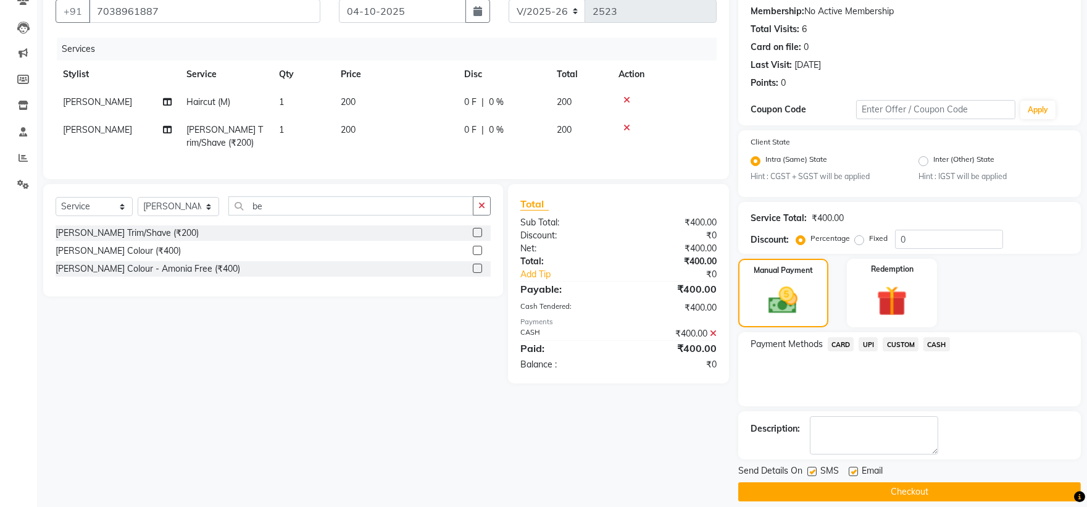
scroll to position [128, 0]
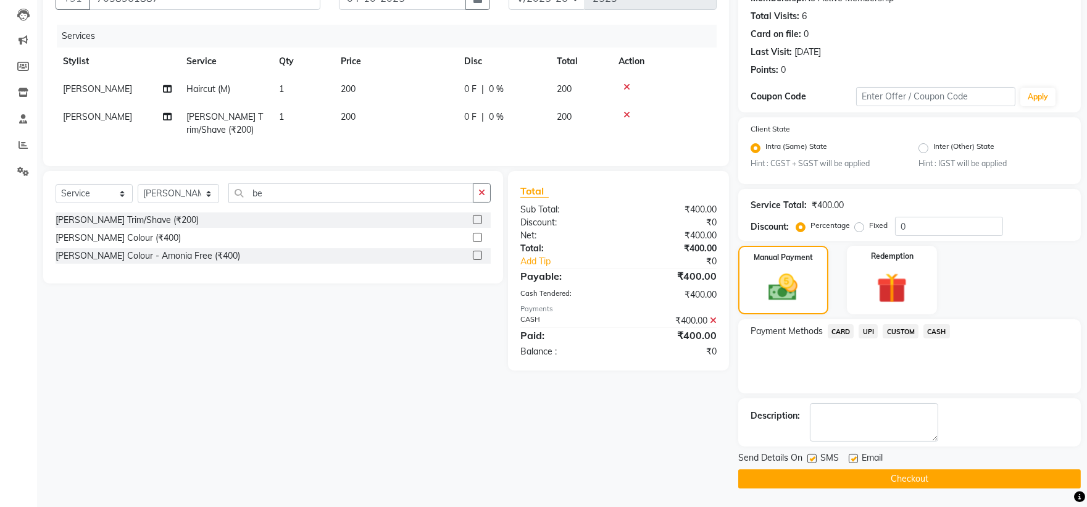
click at [892, 489] on main "INVOICE PREVIOUS INVOICES Create New Save Open Invoices Client +91 7038961887 D…" at bounding box center [562, 215] width 1050 height 581
click at [889, 480] on button "Checkout" at bounding box center [909, 478] width 342 height 19
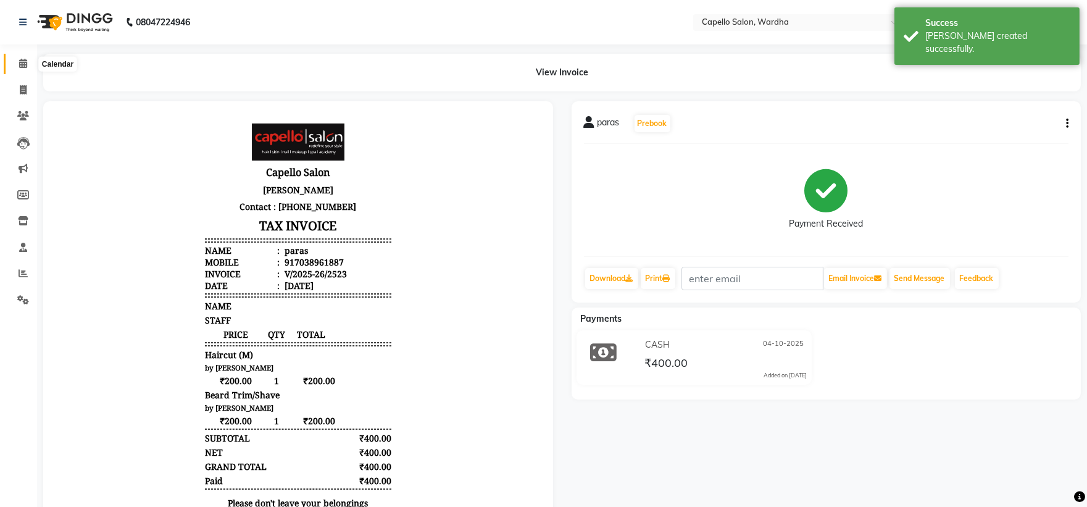
click at [22, 59] on icon at bounding box center [23, 63] width 8 height 9
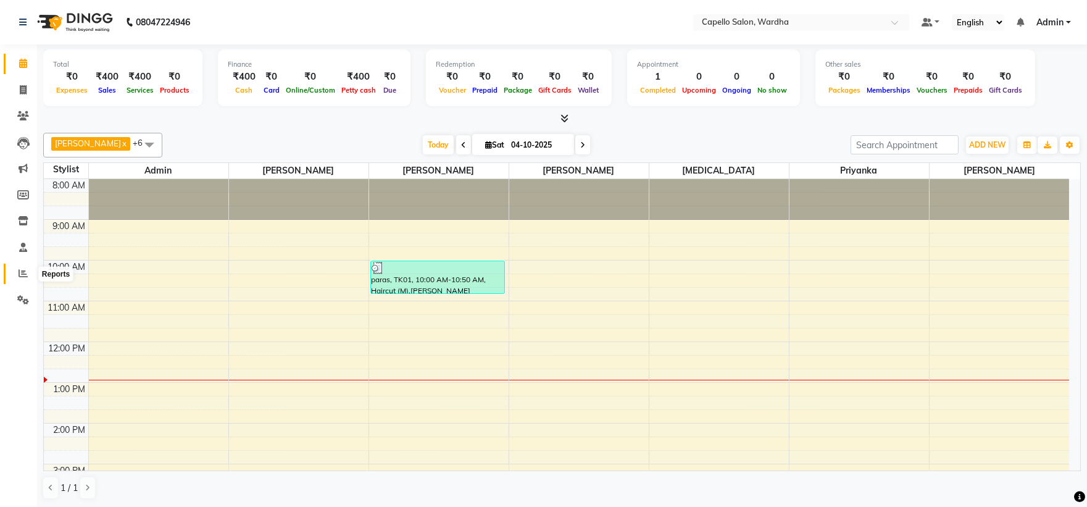
click at [23, 268] on span at bounding box center [23, 274] width 22 height 14
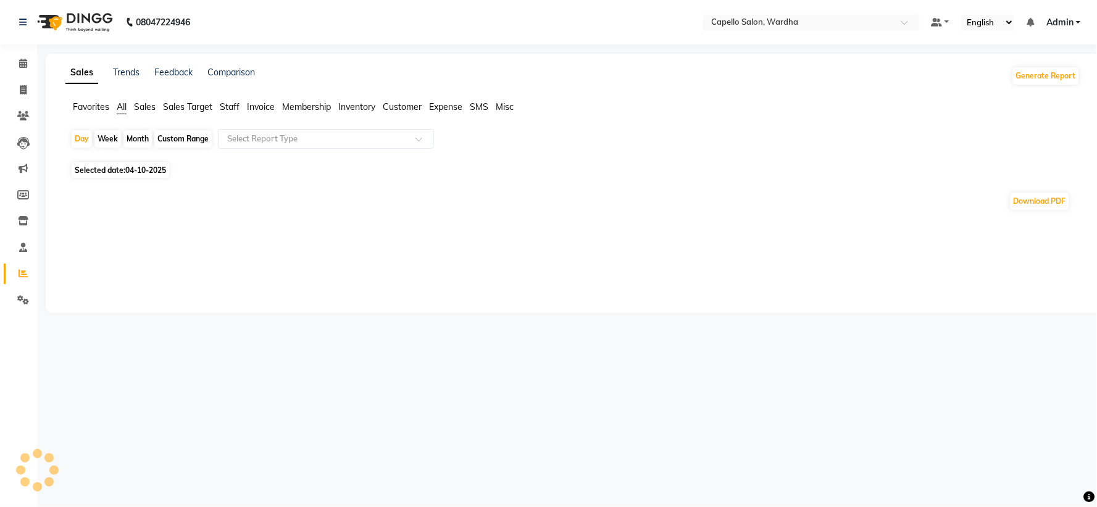
click at [237, 102] on span "Staff" at bounding box center [230, 106] width 20 height 11
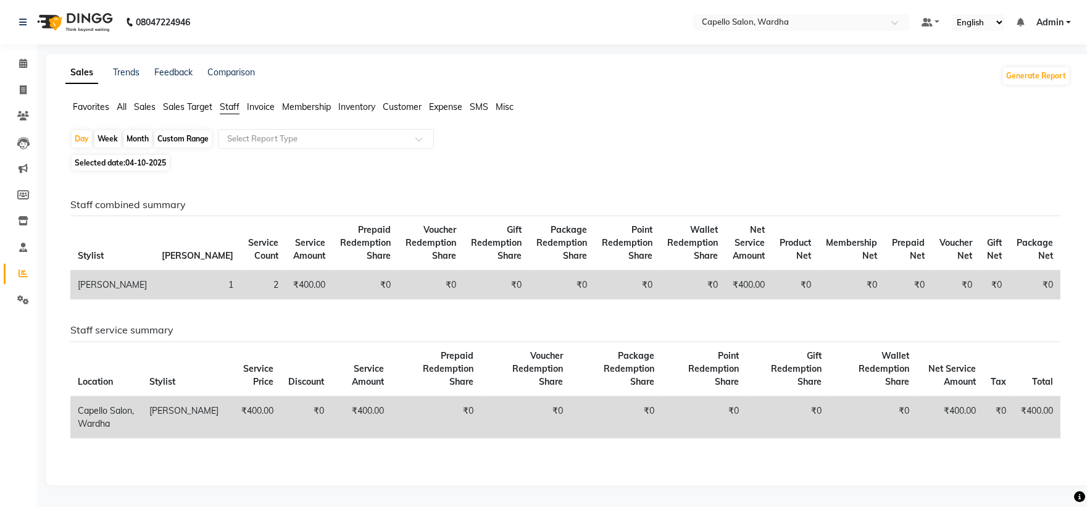
click at [128, 138] on div "Month" at bounding box center [137, 138] width 28 height 17
select select "10"
select select "2025"
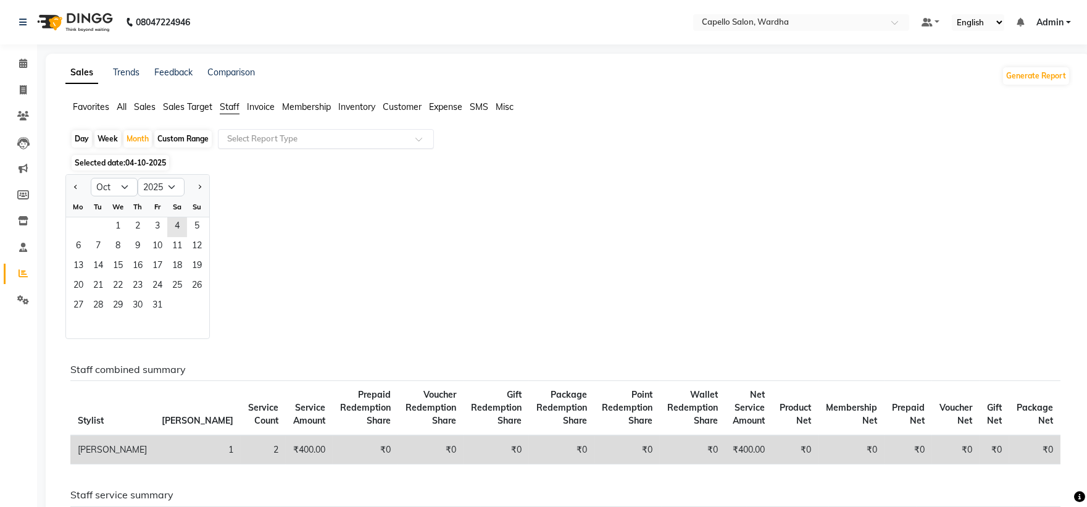
click at [311, 137] on input "text" at bounding box center [314, 139] width 178 height 12
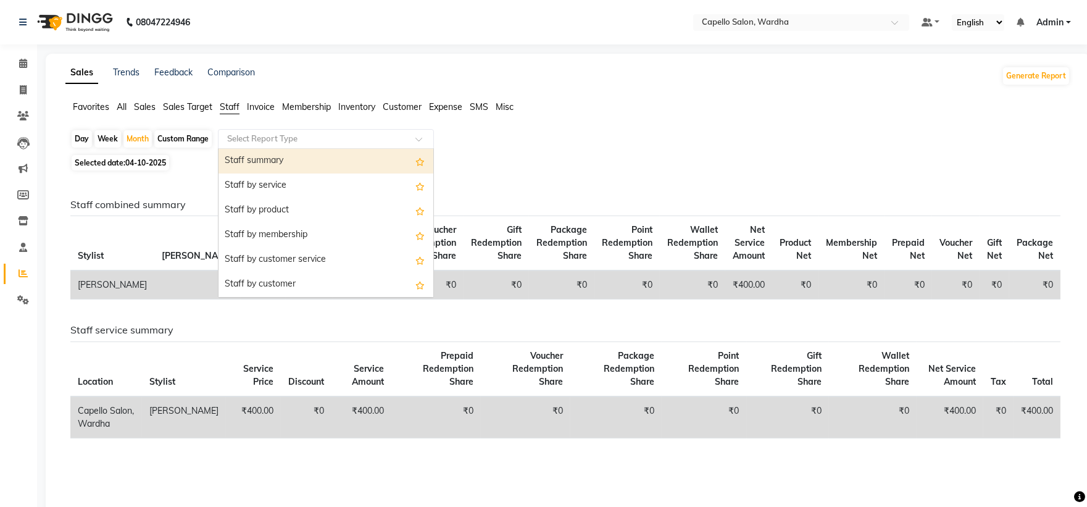
click at [293, 165] on div "Staff summary" at bounding box center [325, 161] width 215 height 25
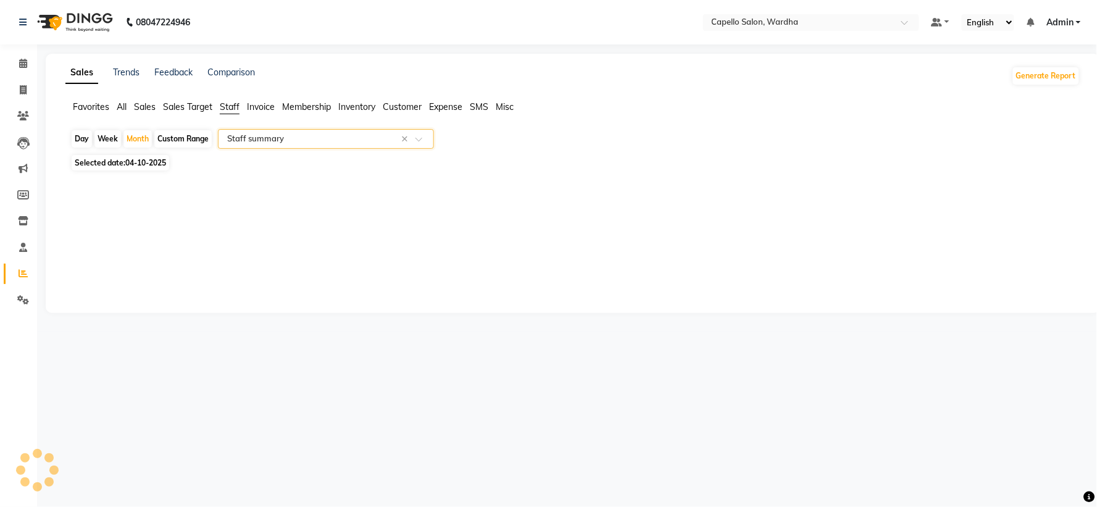
click at [148, 139] on div "Month" at bounding box center [137, 138] width 28 height 17
select select "10"
select select "2025"
select select "full_report"
select select "csv"
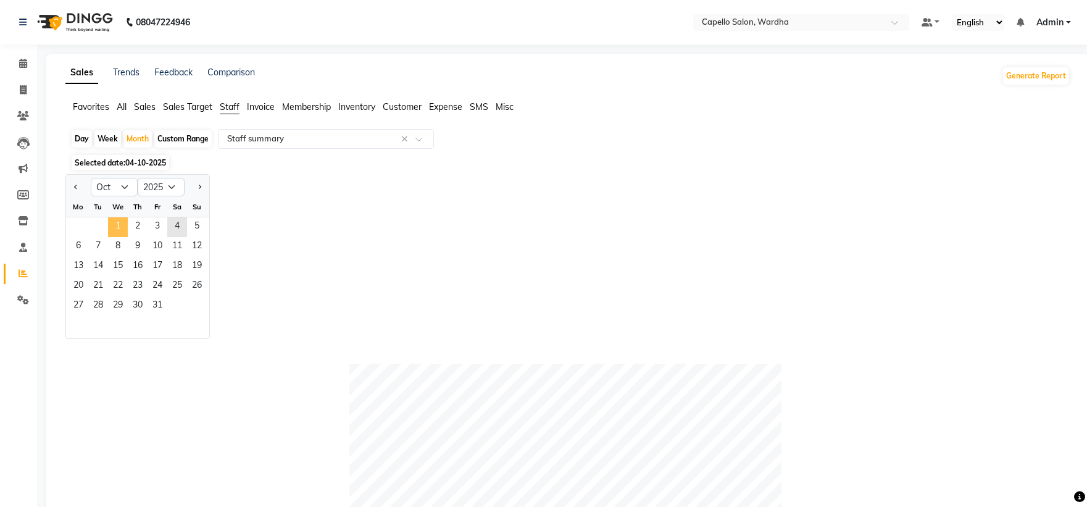
click at [120, 223] on span "1" at bounding box center [118, 227] width 20 height 20
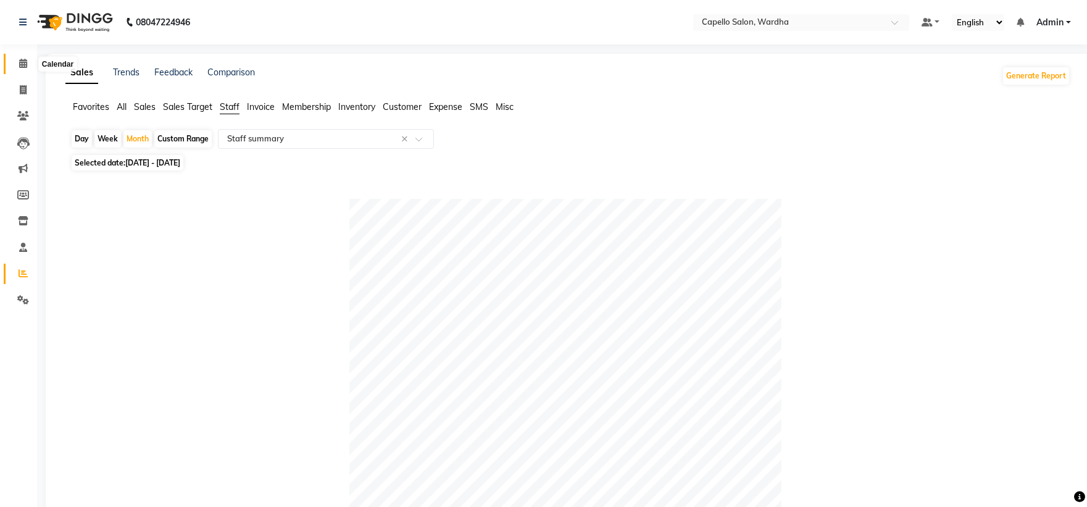
click at [28, 63] on span at bounding box center [23, 64] width 22 height 14
